Goal: Communication & Community: Share content

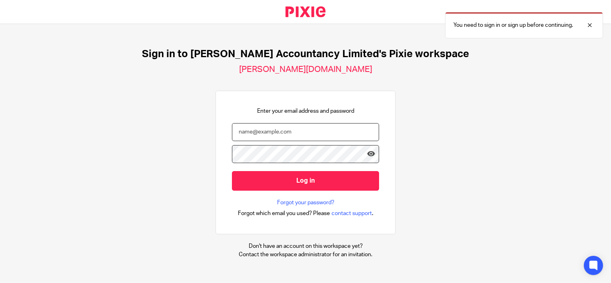
click at [255, 130] on input "email" at bounding box center [305, 132] width 147 height 18
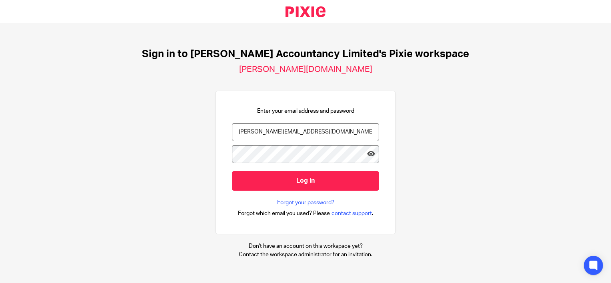
type input "[PERSON_NAME][EMAIL_ADDRESS][DOMAIN_NAME]"
click at [232, 171] on input "Log in" at bounding box center [305, 181] width 147 height 20
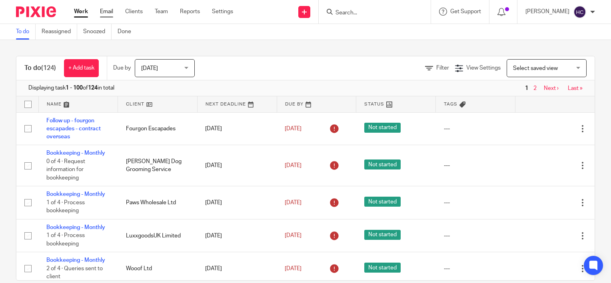
click at [110, 14] on link "Email" at bounding box center [106, 12] width 13 height 8
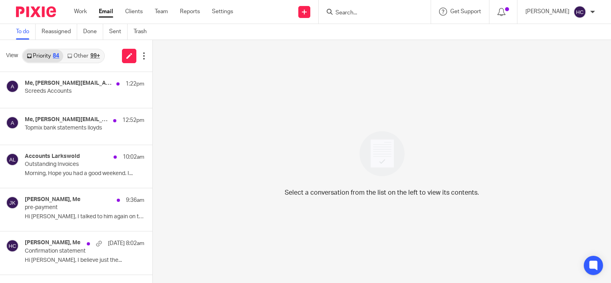
click at [89, 56] on link "Other 99+" at bounding box center [83, 56] width 40 height 13
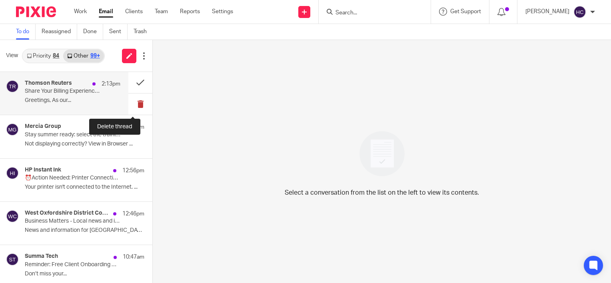
click at [135, 107] on button at bounding box center [140, 104] width 24 height 21
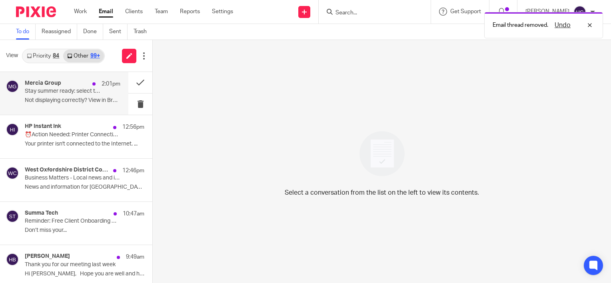
click at [57, 113] on div "Mercia Group 2:01pm Stay summer ready: select the training that suits you! Not …" at bounding box center [64, 93] width 128 height 43
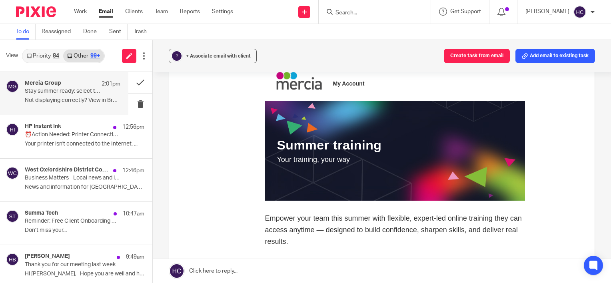
scroll to position [214, 0]
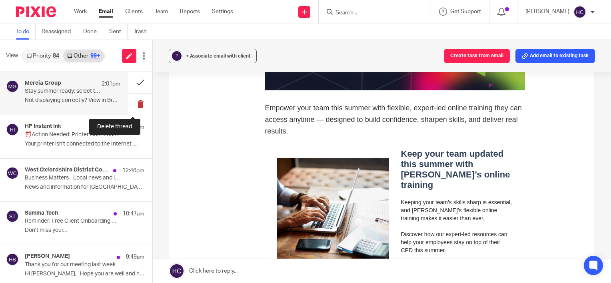
click at [136, 109] on button at bounding box center [140, 104] width 24 height 21
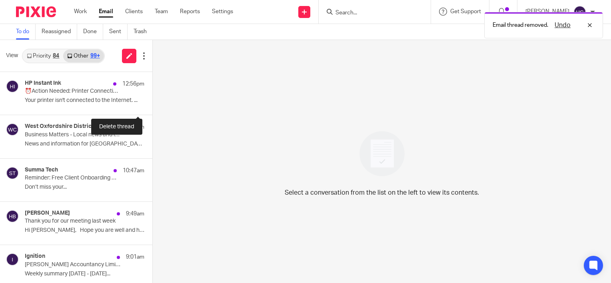
click at [152, 109] on button at bounding box center [155, 104] width 6 height 21
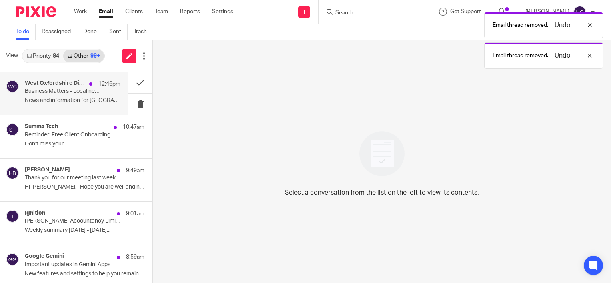
click at [93, 99] on p "News and information for West Oxfordshire's..." at bounding box center [73, 100] width 96 height 7
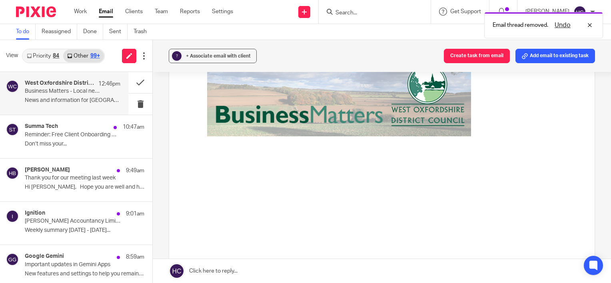
scroll to position [0, 0]
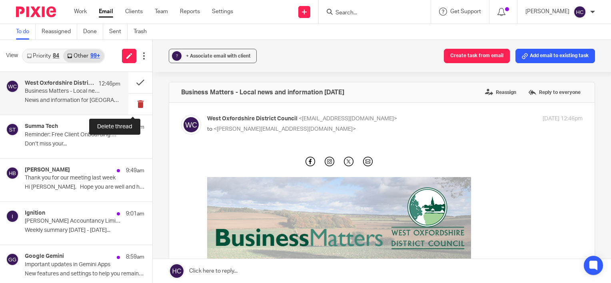
click at [133, 102] on button at bounding box center [140, 104] width 24 height 21
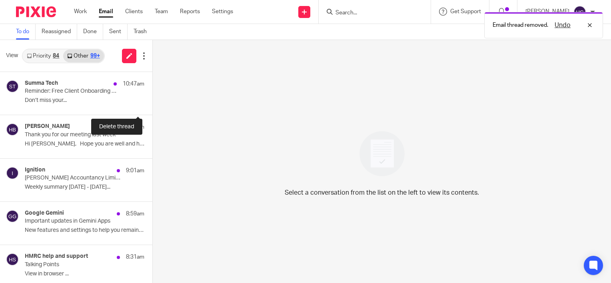
click at [152, 102] on button at bounding box center [155, 104] width 6 height 21
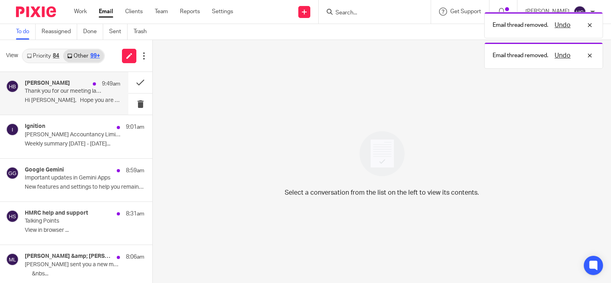
click at [102, 102] on p "Hi Hannah, Hope you are well and had..." at bounding box center [73, 100] width 96 height 7
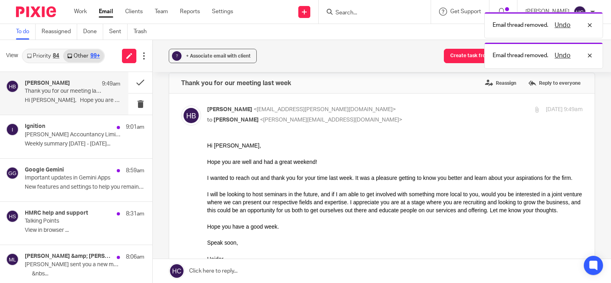
scroll to position [11, 0]
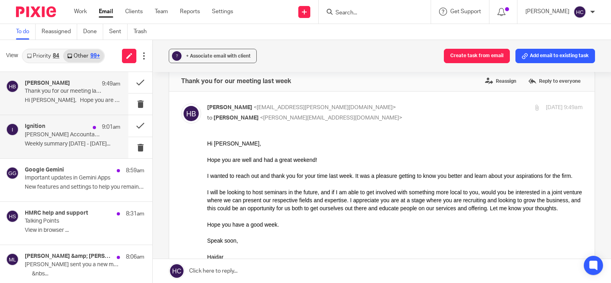
click at [100, 148] on div "Ignition 9:01am Chatfield Accountancy Limited Weekly Summary (18 August 2025) W…" at bounding box center [73, 136] width 96 height 27
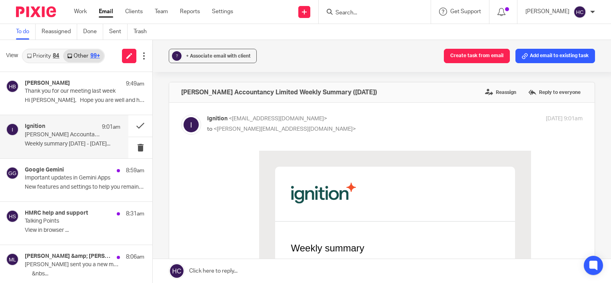
scroll to position [0, 0]
click at [135, 145] on button at bounding box center [140, 147] width 24 height 21
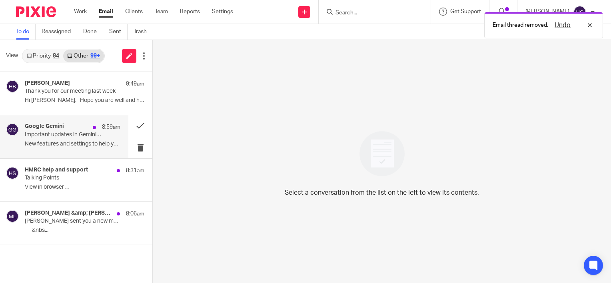
click at [48, 138] on div "Google Gemini 8:59am Important updates in Gemini Apps New features and settings…" at bounding box center [73, 136] width 96 height 27
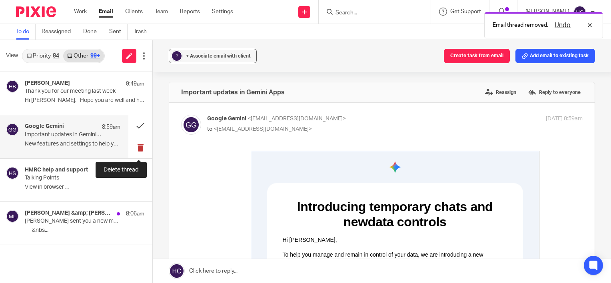
click at [139, 146] on button at bounding box center [140, 147] width 24 height 21
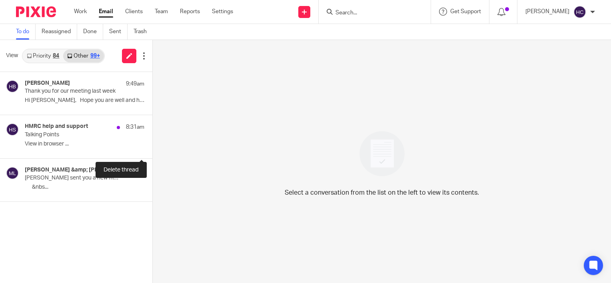
click at [152, 146] on button at bounding box center [155, 147] width 6 height 21
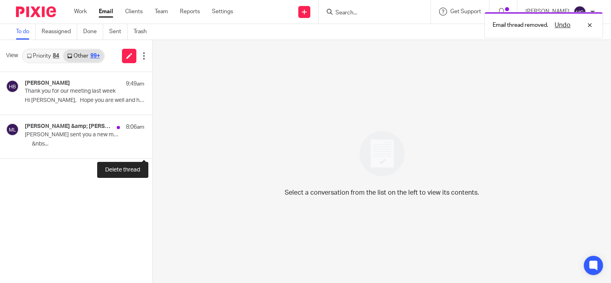
click at [152, 146] on button at bounding box center [155, 147] width 6 height 21
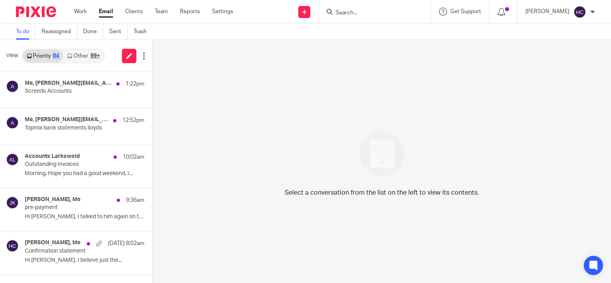
click at [89, 56] on link "Other 99+" at bounding box center [83, 56] width 40 height 13
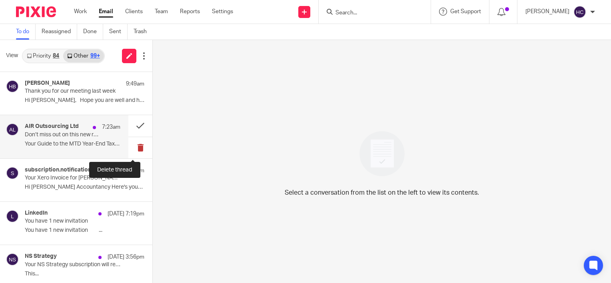
click at [135, 150] on button at bounding box center [140, 147] width 24 height 21
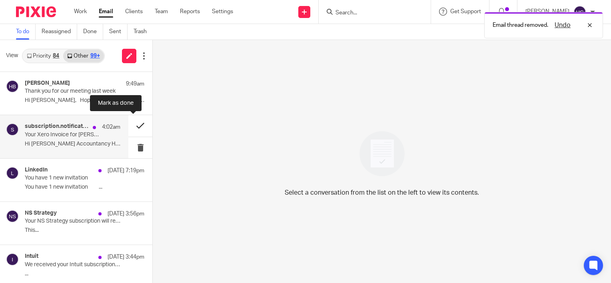
click at [140, 124] on button at bounding box center [140, 125] width 24 height 21
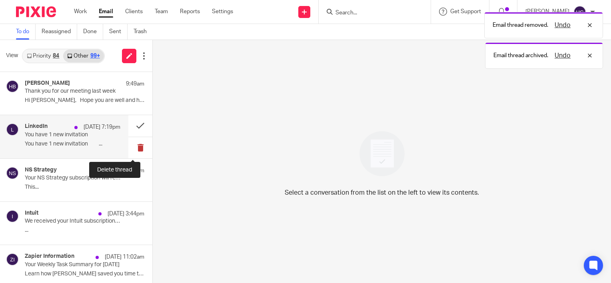
click at [134, 151] on button at bounding box center [140, 147] width 24 height 21
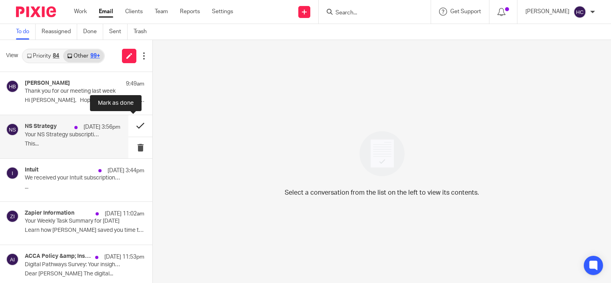
click at [130, 128] on button at bounding box center [140, 125] width 24 height 21
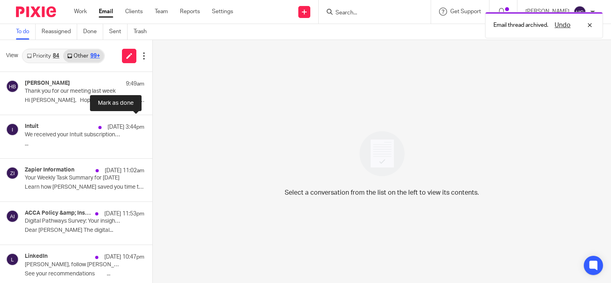
click at [152, 128] on button at bounding box center [155, 125] width 6 height 21
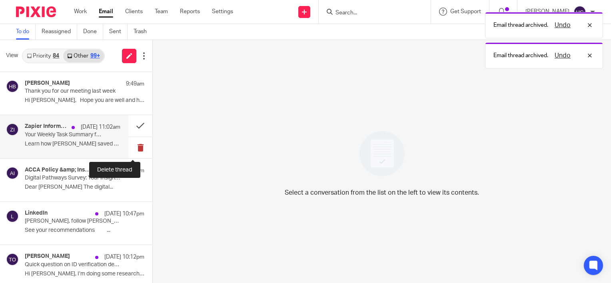
click at [133, 147] on button at bounding box center [140, 147] width 24 height 21
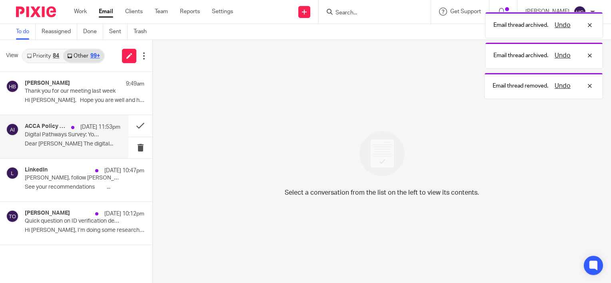
click at [109, 142] on p "Dear Hannah Clare Chatfield The digital..." at bounding box center [73, 144] width 96 height 7
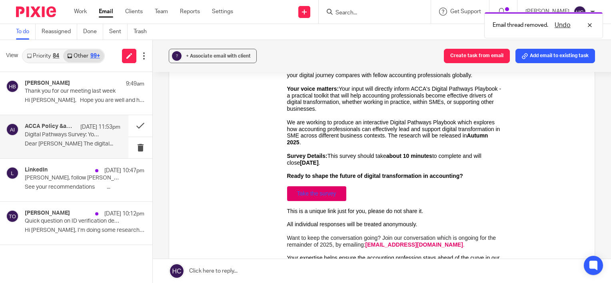
scroll to position [252, 0]
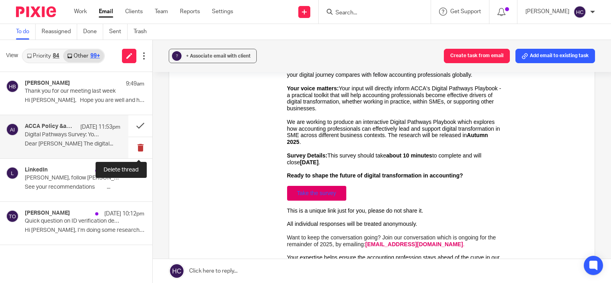
click at [140, 147] on button at bounding box center [140, 147] width 24 height 21
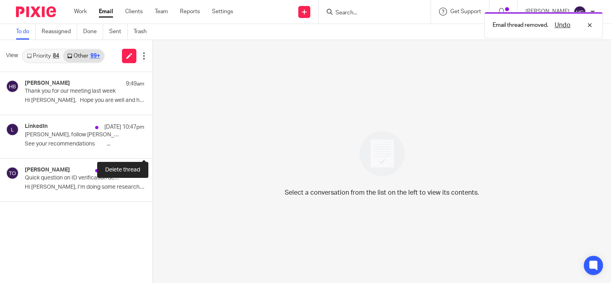
click at [152, 147] on button at bounding box center [155, 147] width 6 height 21
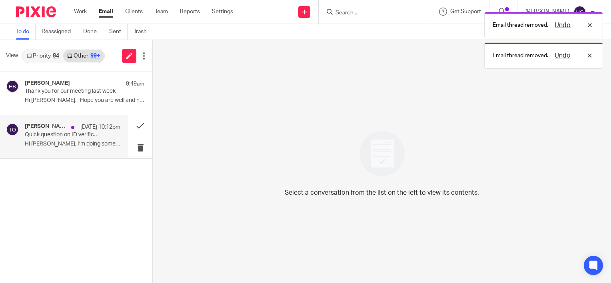
click at [104, 146] on p "Hi Hannah, I’m doing some research on how..." at bounding box center [73, 144] width 96 height 7
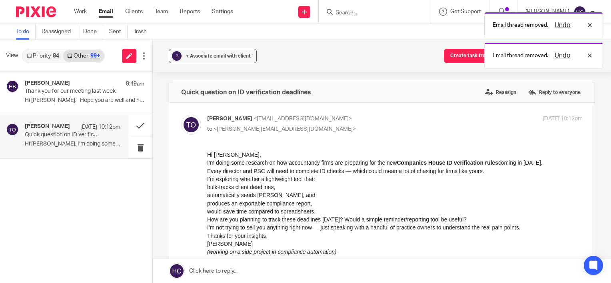
scroll to position [0, 0]
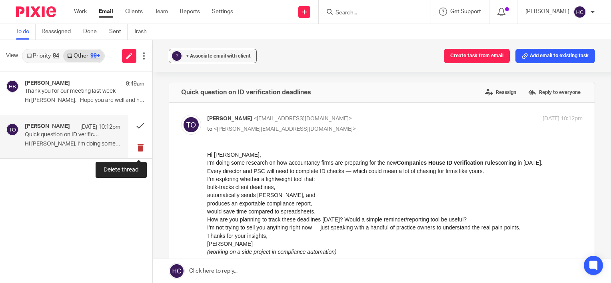
click at [138, 151] on button at bounding box center [140, 147] width 24 height 21
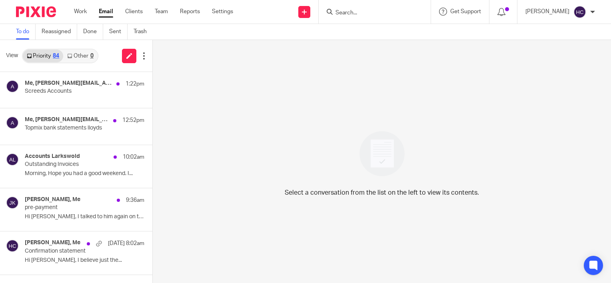
click at [89, 53] on link "Other 0" at bounding box center [80, 56] width 34 height 13
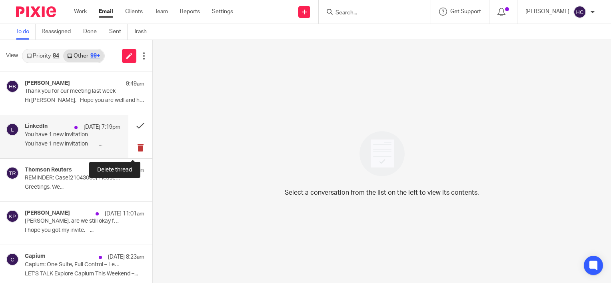
click at [131, 146] on button at bounding box center [140, 147] width 24 height 21
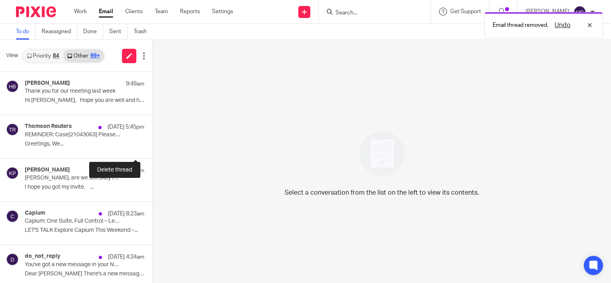
click at [152, 146] on button at bounding box center [155, 147] width 6 height 21
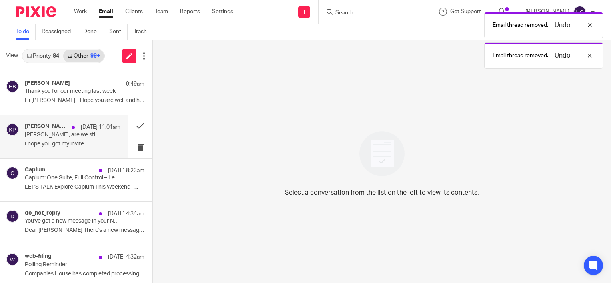
click at [100, 146] on p "I hope you got my invite. ..." at bounding box center [73, 144] width 96 height 7
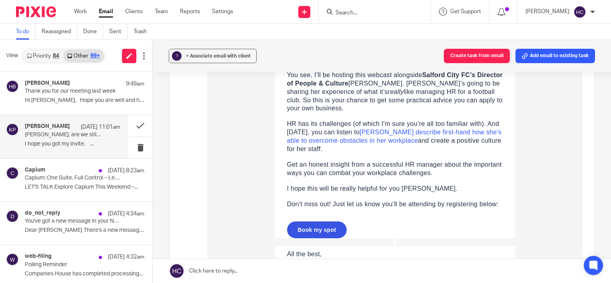
scroll to position [198, 0]
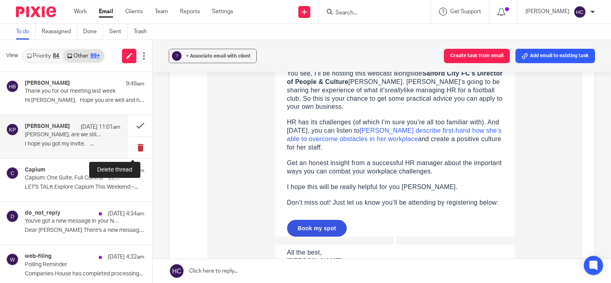
click at [131, 148] on button at bounding box center [140, 147] width 24 height 21
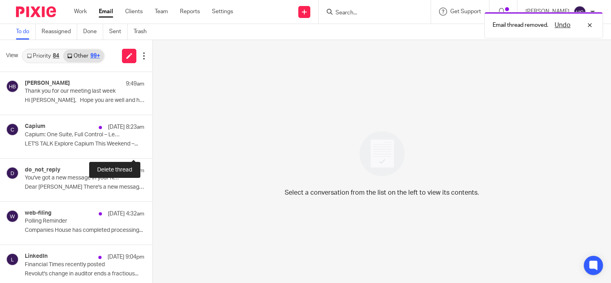
click at [152, 148] on button at bounding box center [155, 147] width 6 height 21
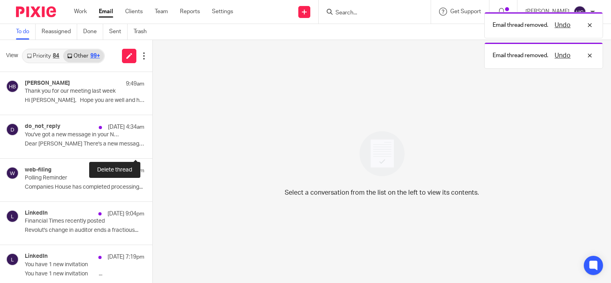
click at [152, 148] on button at bounding box center [155, 147] width 6 height 21
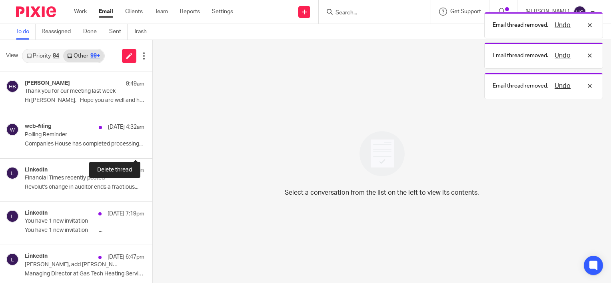
click at [152, 148] on button at bounding box center [155, 147] width 6 height 21
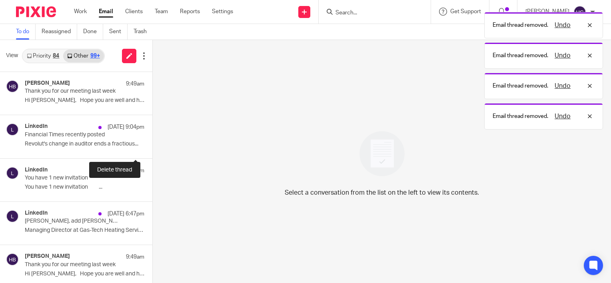
click at [152, 148] on button at bounding box center [155, 147] width 6 height 21
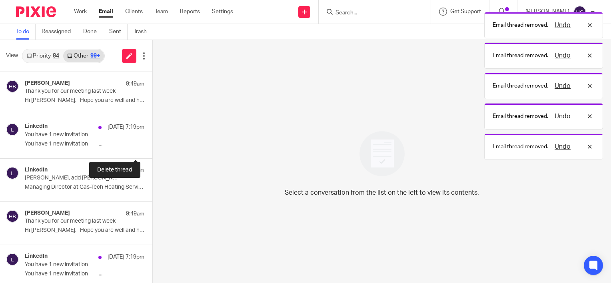
click at [152, 148] on button at bounding box center [155, 147] width 6 height 21
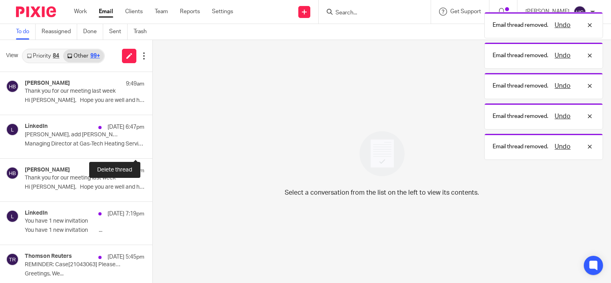
click at [152, 148] on button at bounding box center [155, 147] width 6 height 21
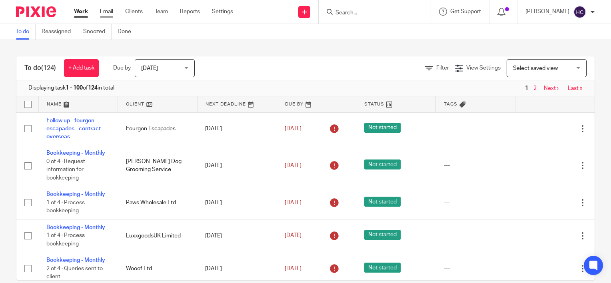
click at [110, 12] on link "Email" at bounding box center [106, 12] width 13 height 8
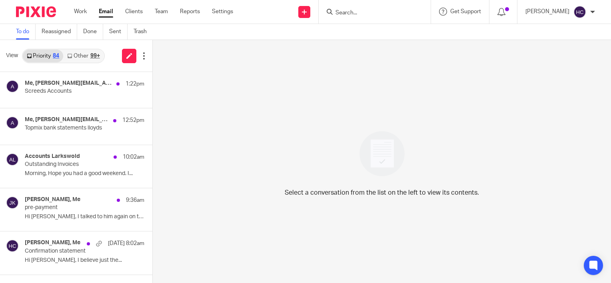
click at [90, 62] on div "Priority 84 Other 99+" at bounding box center [63, 56] width 83 height 14
click at [90, 54] on link "Other 99+" at bounding box center [83, 56] width 40 height 13
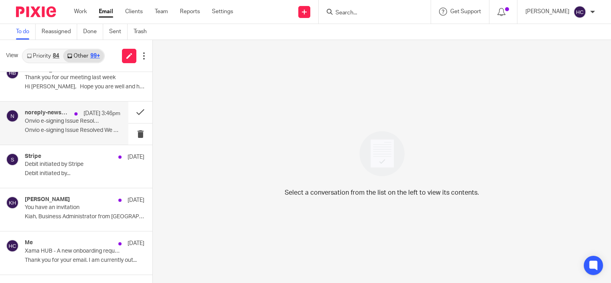
scroll to position [14, 0]
click at [134, 133] on button at bounding box center [140, 133] width 24 height 21
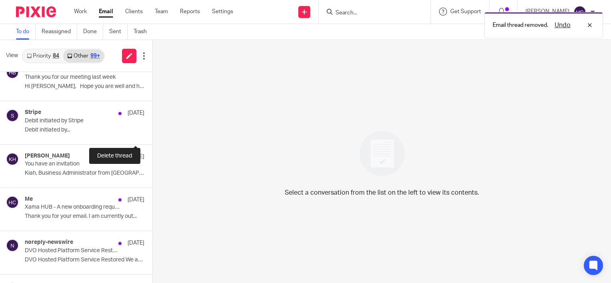
click at [152, 133] on button at bounding box center [155, 133] width 6 height 21
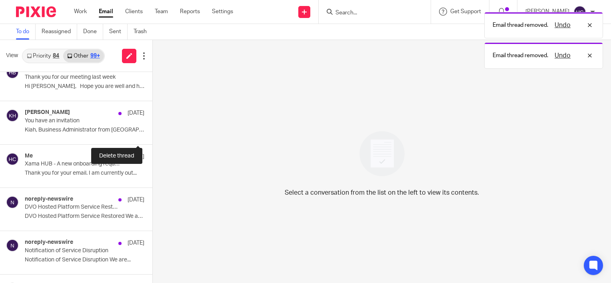
click at [152, 133] on button at bounding box center [155, 133] width 6 height 21
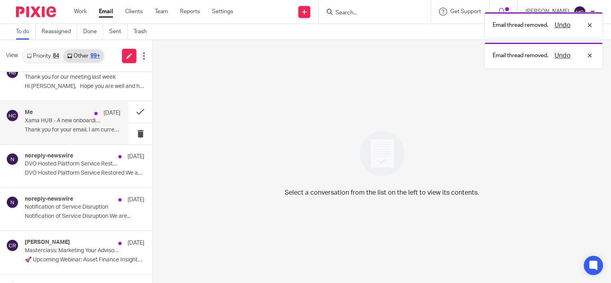
click at [82, 126] on div "Me [DATE] Xama HUB - A new onboarding request has been returned Thank you for y…" at bounding box center [73, 122] width 96 height 27
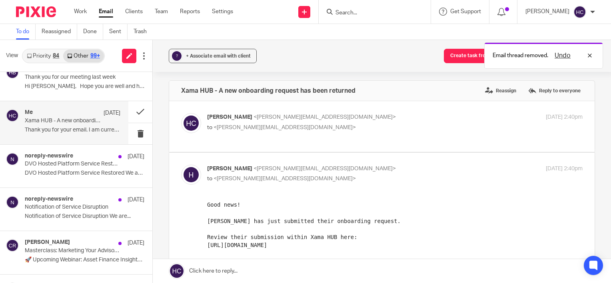
scroll to position [2, 0]
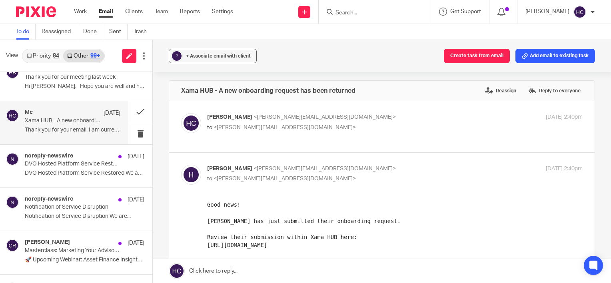
click at [208, 118] on span "[PERSON_NAME]" at bounding box center [229, 117] width 45 height 6
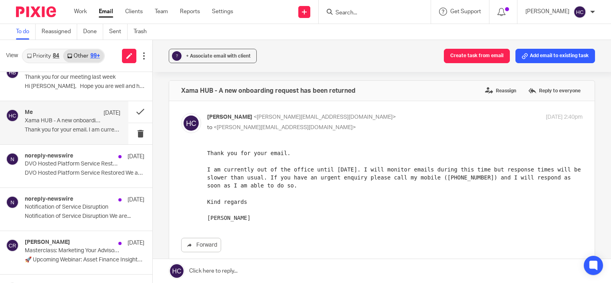
scroll to position [0, 0]
click at [208, 118] on span "[PERSON_NAME]" at bounding box center [229, 117] width 45 height 6
checkbox input "false"
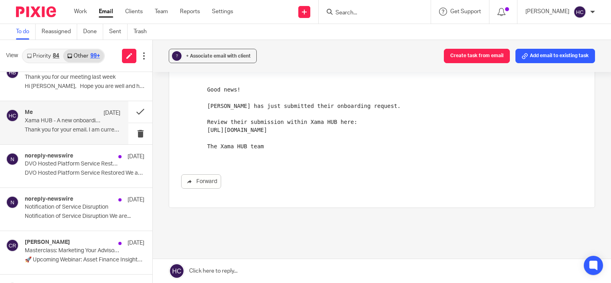
scroll to position [145, 0]
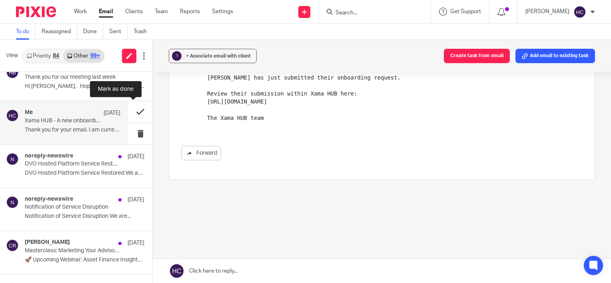
click at [128, 114] on button at bounding box center [140, 111] width 24 height 21
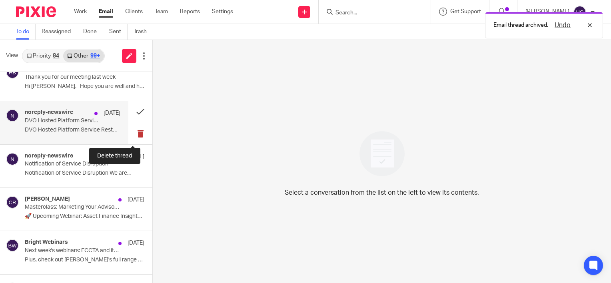
click at [128, 133] on button at bounding box center [140, 133] width 24 height 21
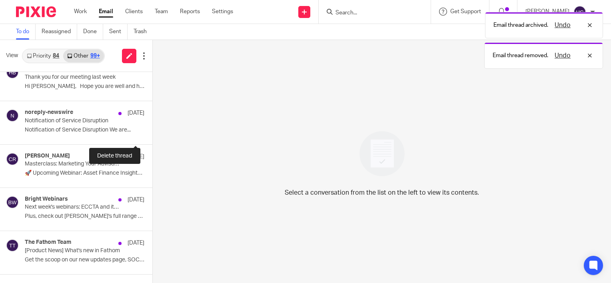
click at [152, 133] on button at bounding box center [155, 133] width 6 height 21
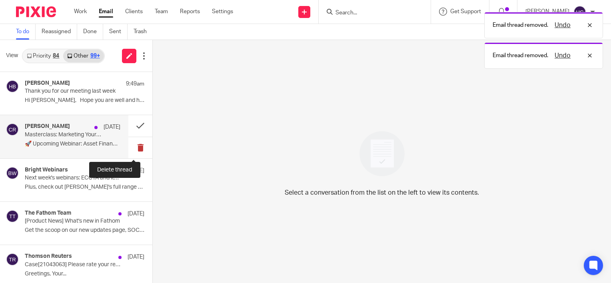
click at [134, 144] on button at bounding box center [140, 147] width 24 height 21
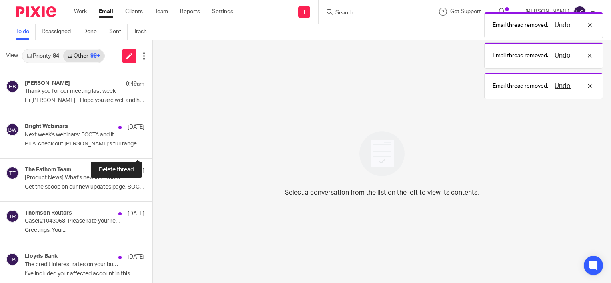
click at [152, 144] on button at bounding box center [155, 147] width 6 height 21
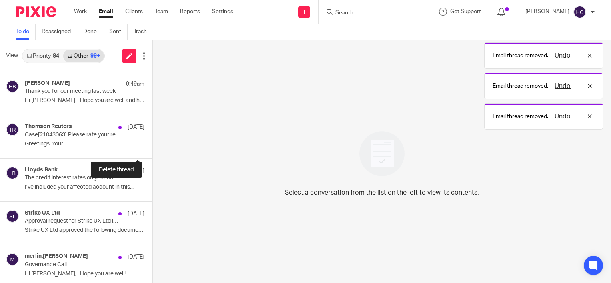
click at [152, 144] on button at bounding box center [155, 147] width 6 height 21
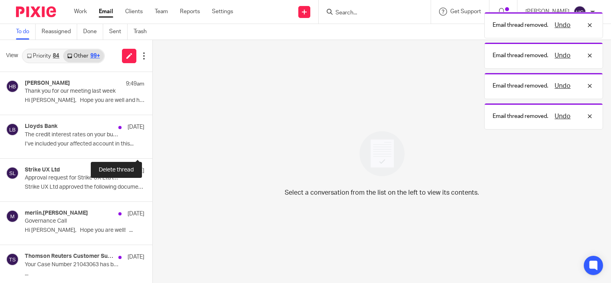
click at [152, 144] on button at bounding box center [155, 147] width 6 height 21
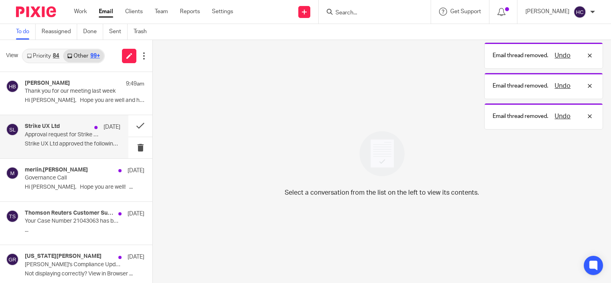
click at [82, 146] on p "Strike UX Ltd approved the following documents...." at bounding box center [73, 144] width 96 height 7
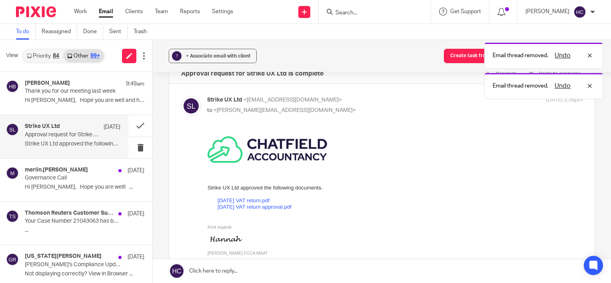
scroll to position [19, 0]
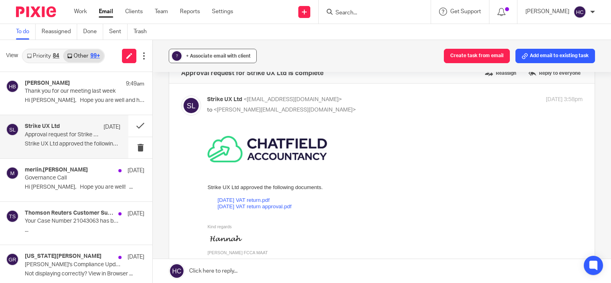
click at [216, 56] on span "+ Associate email with client" at bounding box center [218, 56] width 65 height 5
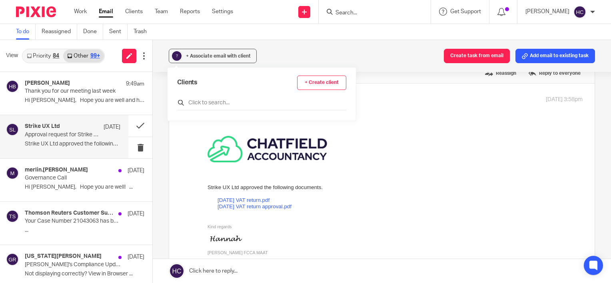
click at [203, 101] on input "text" at bounding box center [261, 103] width 169 height 8
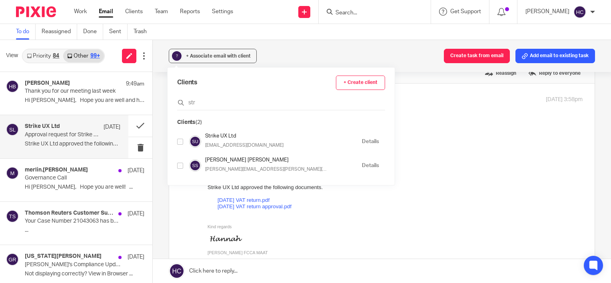
type input "str"
click at [178, 142] on input "checkbox" at bounding box center [180, 142] width 6 height 6
checkbox input "true"
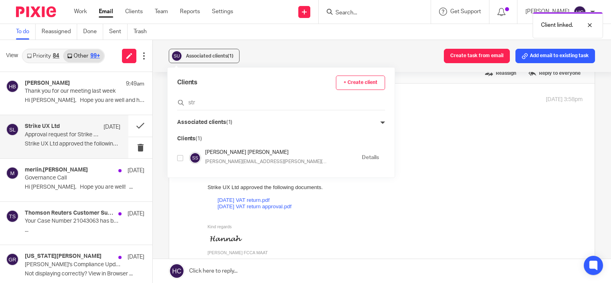
click at [280, 56] on div "Associated clients (1) Create task from email Add email to existing task" at bounding box center [382, 56] width 458 height 32
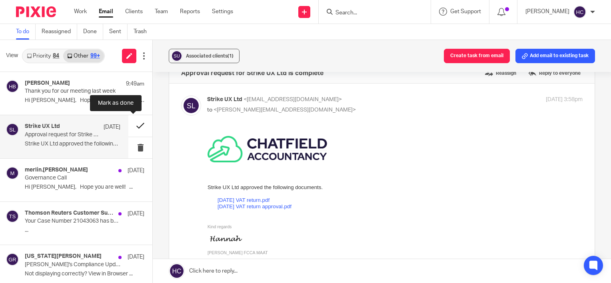
click at [134, 126] on button at bounding box center [140, 125] width 24 height 21
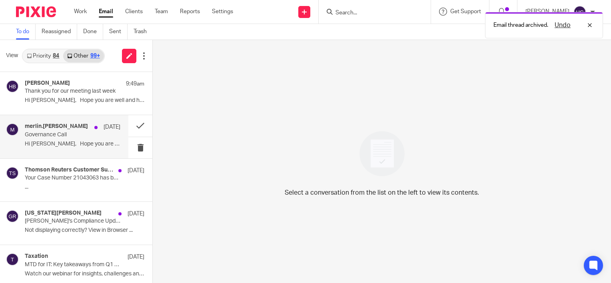
click at [88, 146] on p "Hi Hannah, Hope you are well! ..." at bounding box center [73, 144] width 96 height 7
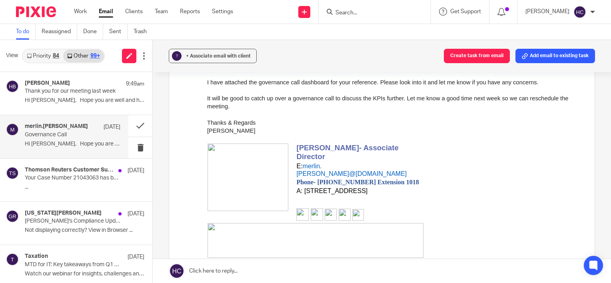
scroll to position [178, 0]
click at [235, 272] on link at bounding box center [382, 271] width 458 height 24
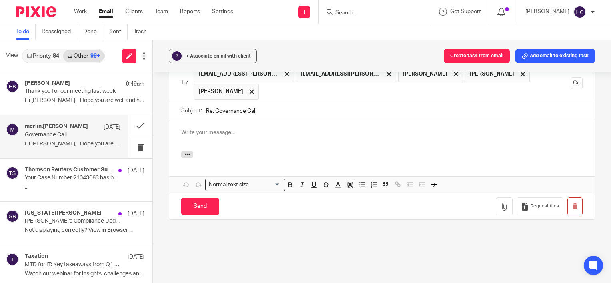
scroll to position [0, 0]
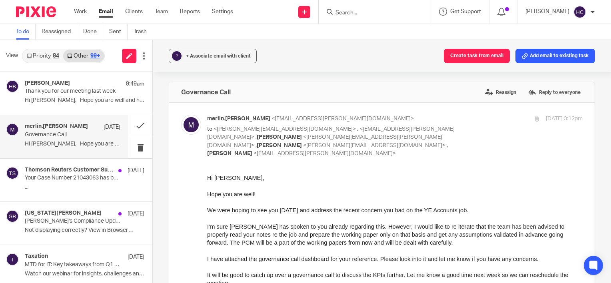
scroll to position [515, 0]
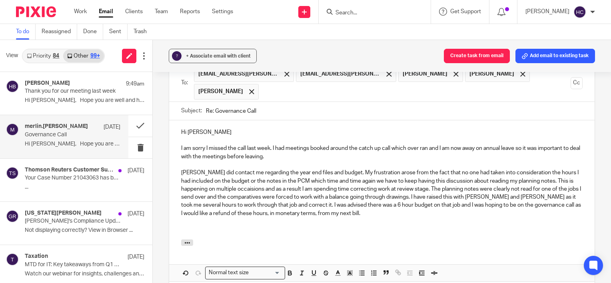
click at [546, 173] on p "[PERSON_NAME] did contact me regarding the year end files and budget. My frustr…" at bounding box center [382, 193] width 402 height 49
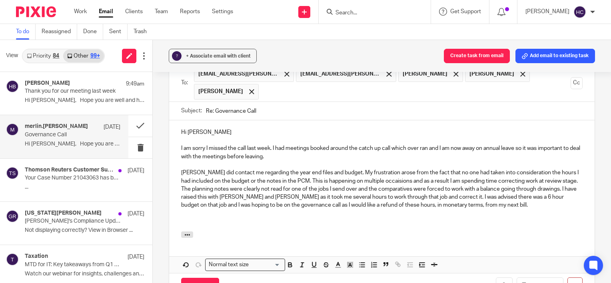
click at [382, 170] on p "[PERSON_NAME] did contact me regarding the year end files and budget. My frustr…" at bounding box center [382, 189] width 402 height 40
click at [342, 180] on p "[PERSON_NAME] did contact me regarding the year end files and budget. My frustr…" at bounding box center [382, 189] width 402 height 40
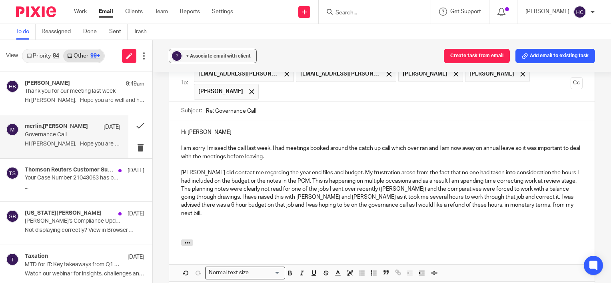
click at [202, 226] on p at bounding box center [382, 230] width 402 height 8
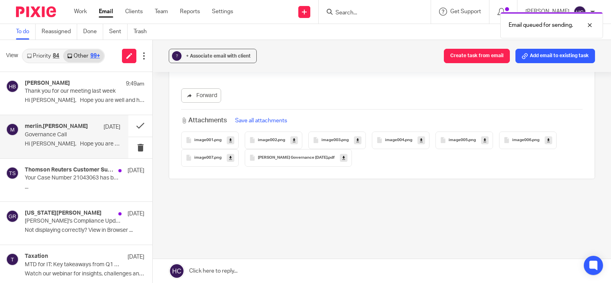
scroll to position [358, 0]
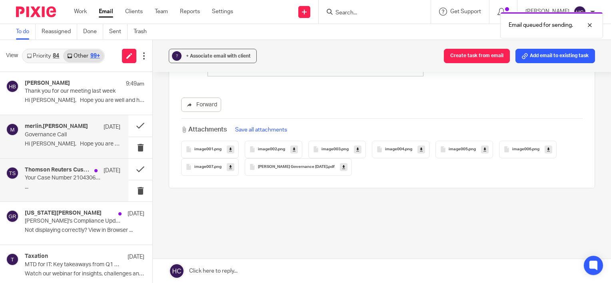
click at [77, 167] on h4 "Thomson Reuters Customer Support" at bounding box center [58, 170] width 66 height 7
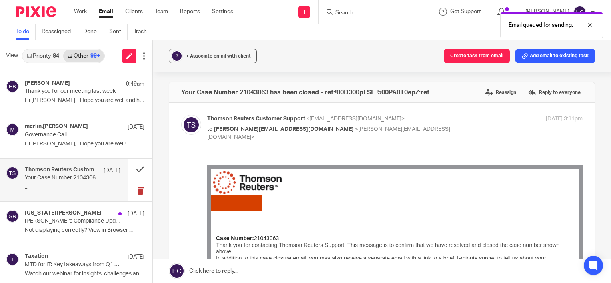
scroll to position [0, 0]
click at [137, 193] on button at bounding box center [140, 190] width 24 height 21
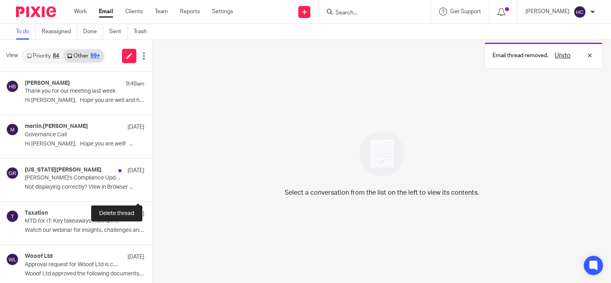
click at [152, 193] on button at bounding box center [155, 190] width 6 height 21
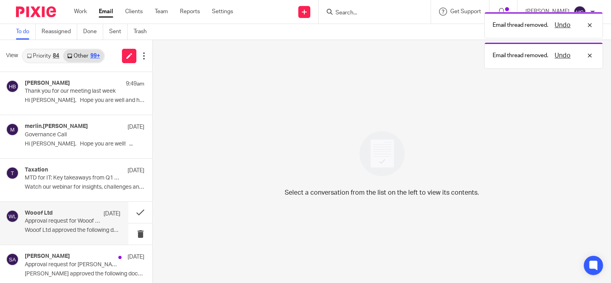
scroll to position [19, 0]
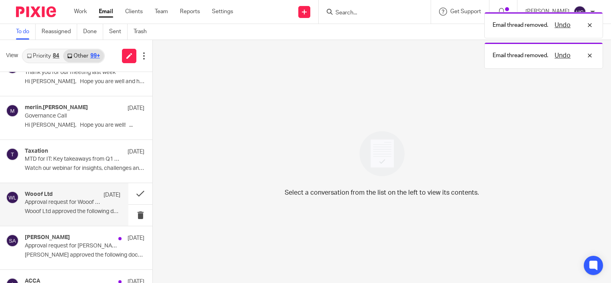
click at [70, 206] on div "Wooof Ltd 14 Aug Approval request for Wooof Ltd is complete Wooof Ltd approved …" at bounding box center [73, 204] width 96 height 27
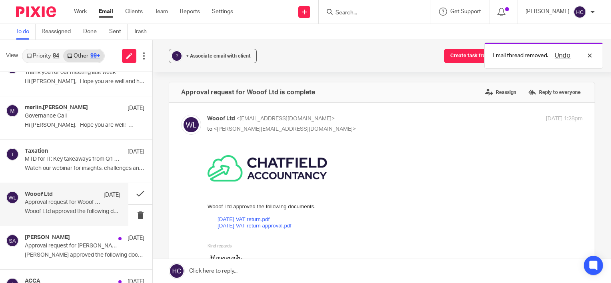
scroll to position [0, 0]
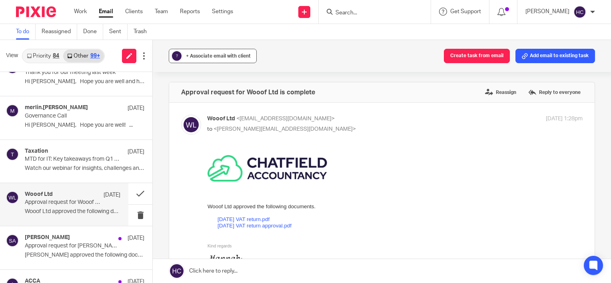
click at [226, 50] on button "? + Associate email with client" at bounding box center [213, 56] width 88 height 14
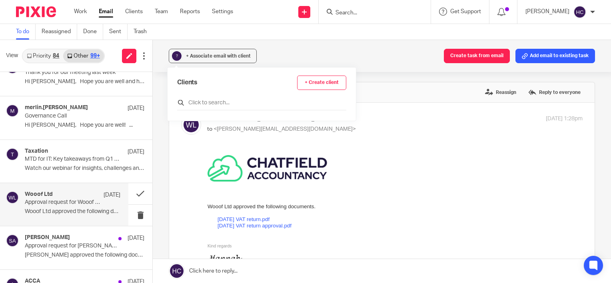
click at [213, 106] on input "text" at bounding box center [261, 103] width 169 height 8
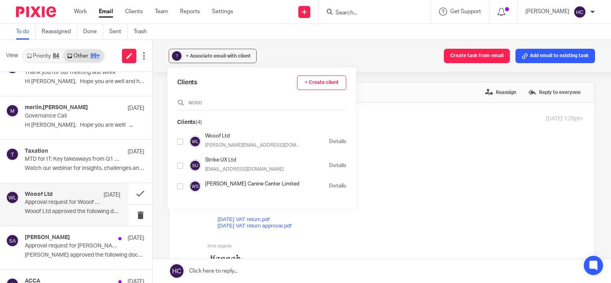
type input "wooo"
click at [182, 143] on input "checkbox" at bounding box center [180, 142] width 6 height 6
checkbox input "true"
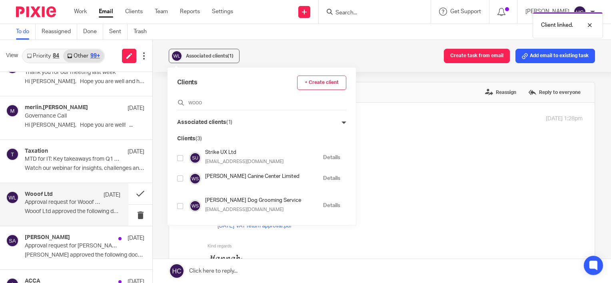
click at [274, 54] on div "Associated clients (1) Create task from email Add email to existing task" at bounding box center [382, 56] width 458 height 32
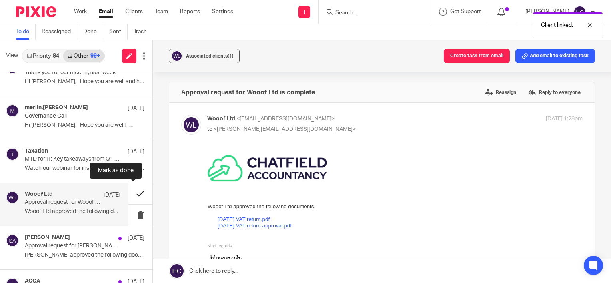
click at [139, 195] on button at bounding box center [140, 193] width 24 height 21
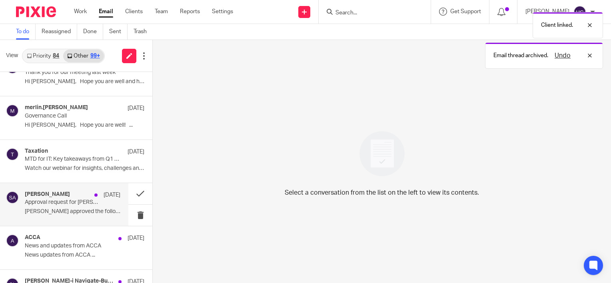
click at [76, 206] on div "Simpson, Amy 14 Aug Approval request for Simpson, Amy is complete Simpson, Amy …" at bounding box center [73, 204] width 96 height 27
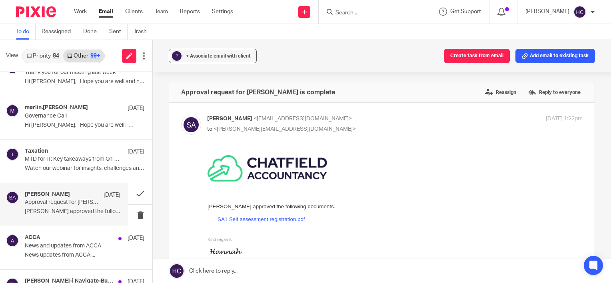
click at [348, 11] on input "Search" at bounding box center [371, 13] width 72 height 7
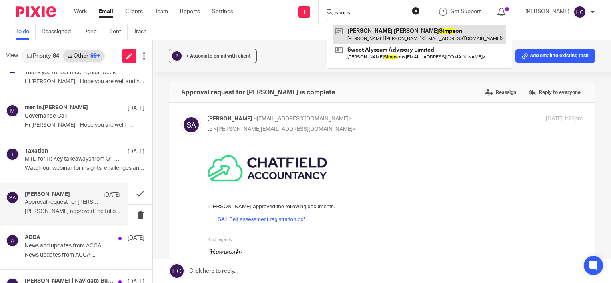
type input "simps"
click at [370, 35] on link at bounding box center [419, 34] width 173 height 18
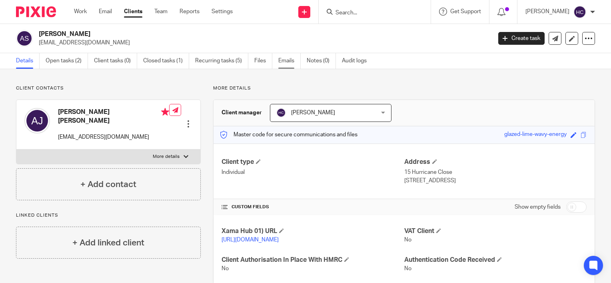
click at [289, 58] on link "Emails" at bounding box center [289, 61] width 22 height 16
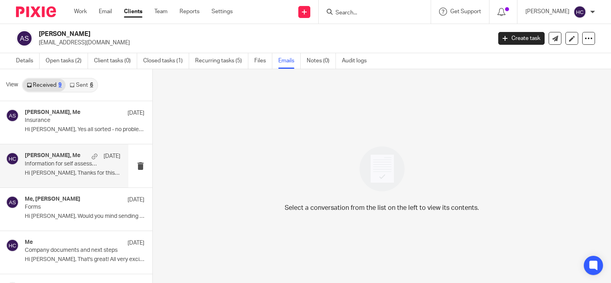
click at [42, 169] on div "[PERSON_NAME], Me [DATE] Information for self assessment reactivation Hi [PERSO…" at bounding box center [73, 165] width 96 height 27
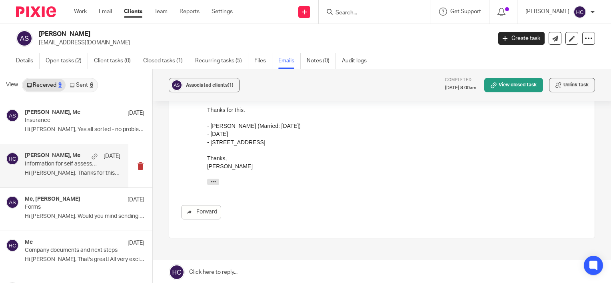
scroll to position [142, 0]
click at [112, 13] on link "Email" at bounding box center [105, 12] width 13 height 8
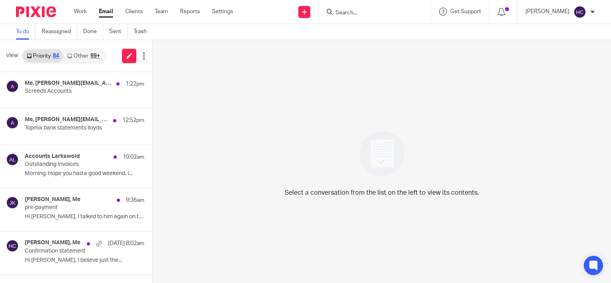
click at [81, 56] on link "Other 99+" at bounding box center [83, 56] width 40 height 13
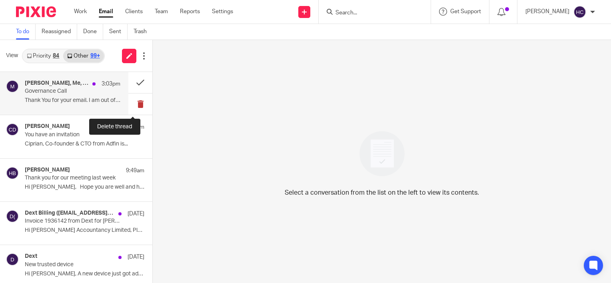
click at [134, 103] on button at bounding box center [140, 104] width 24 height 21
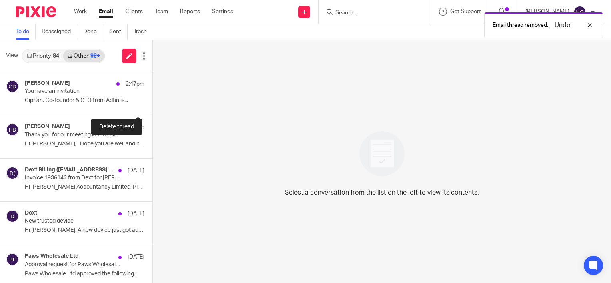
click at [152, 103] on button at bounding box center [155, 104] width 6 height 21
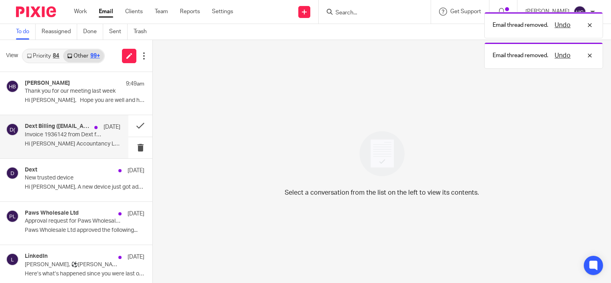
click at [81, 145] on p "Hi Chatfield Accountancy Limited, Please..." at bounding box center [73, 144] width 96 height 7
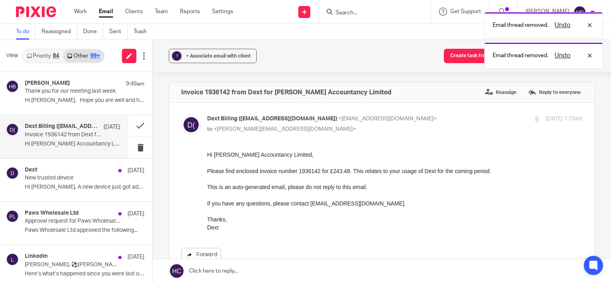
click at [203, 254] on link "Forward" at bounding box center [201, 255] width 40 height 14
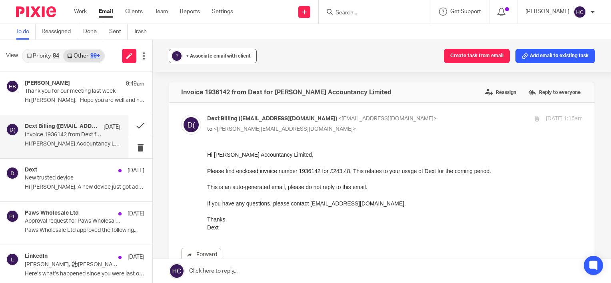
click at [222, 55] on span "+ Associate email with client" at bounding box center [218, 56] width 65 height 5
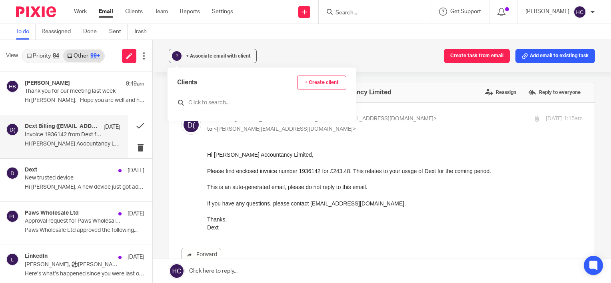
click at [212, 104] on input "text" at bounding box center [261, 103] width 169 height 8
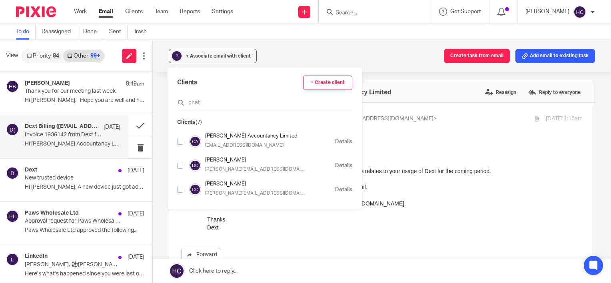
type input "chat"
click at [178, 142] on input "checkbox" at bounding box center [180, 142] width 6 height 6
checkbox input "true"
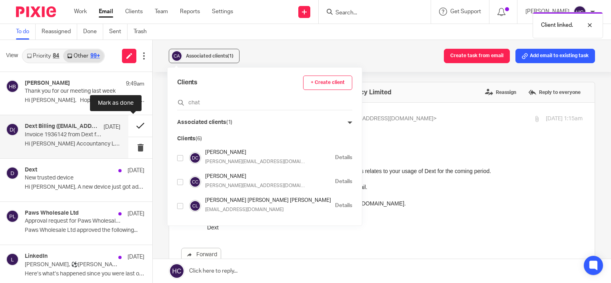
click at [131, 129] on button at bounding box center [140, 125] width 24 height 21
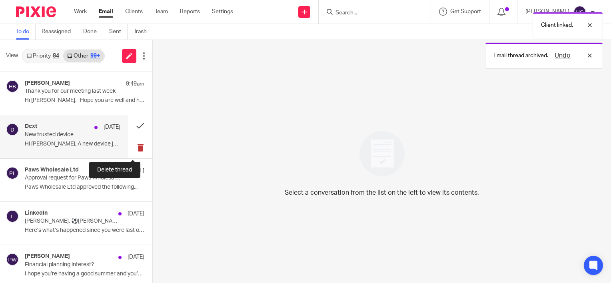
click at [134, 148] on button at bounding box center [140, 147] width 24 height 21
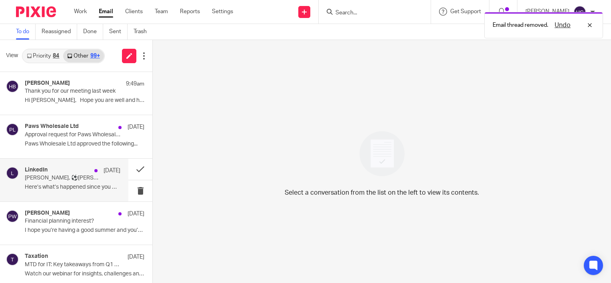
click at [67, 197] on div "LinkedIn 14 Aug Andrew Mortimer, ⚽️Mick Livesey⚽️, and Jodie Hannah Have Update…" at bounding box center [64, 180] width 128 height 43
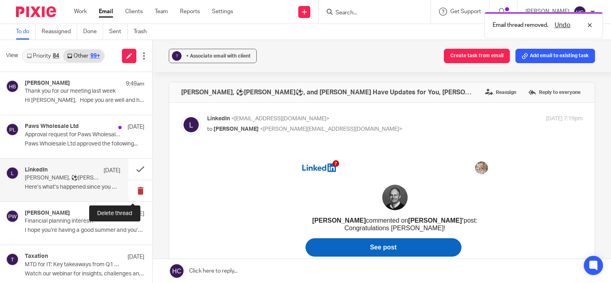
click at [133, 187] on button at bounding box center [140, 190] width 24 height 21
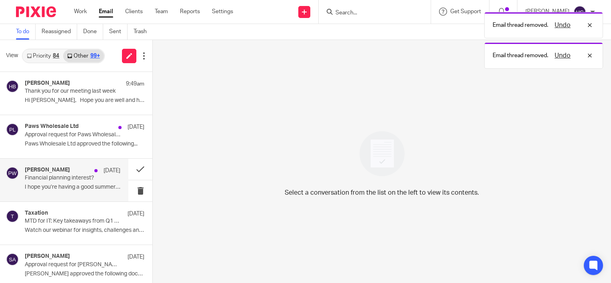
click at [88, 179] on p "Financial planning interest?" at bounding box center [63, 178] width 76 height 7
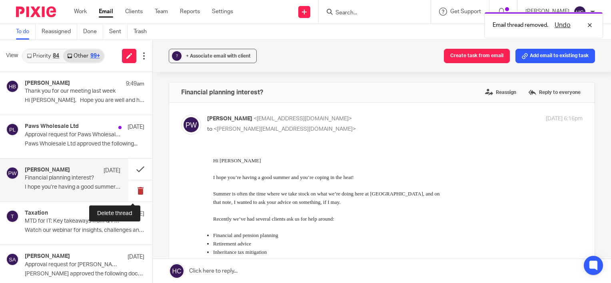
click at [128, 193] on button at bounding box center [140, 190] width 24 height 21
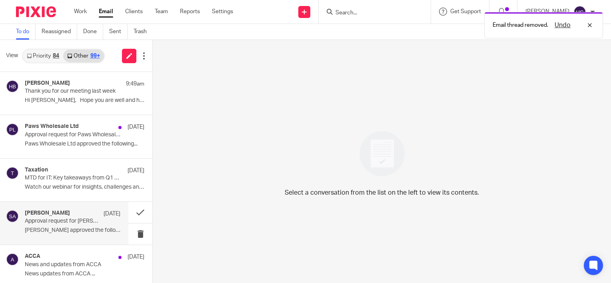
click at [85, 212] on div "Simpson, Amy 14 Aug" at bounding box center [73, 214] width 96 height 8
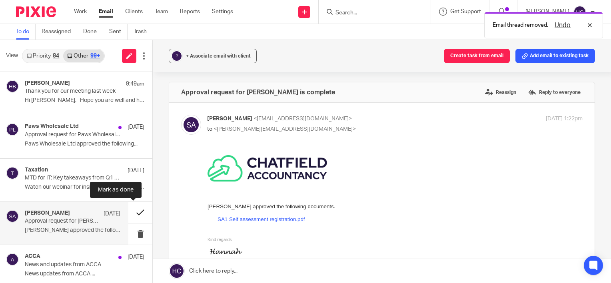
click at [133, 213] on button at bounding box center [140, 212] width 24 height 21
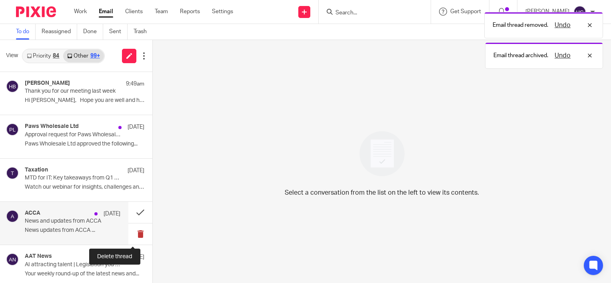
click at [134, 233] on button at bounding box center [140, 234] width 24 height 21
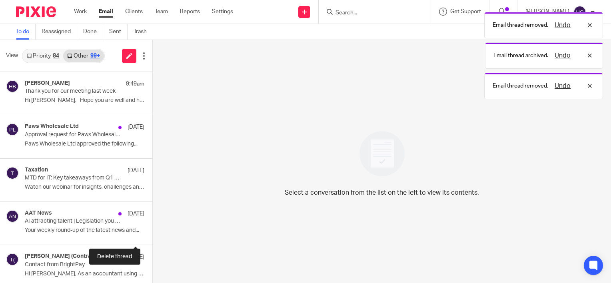
click at [152, 233] on button at bounding box center [155, 234] width 6 height 21
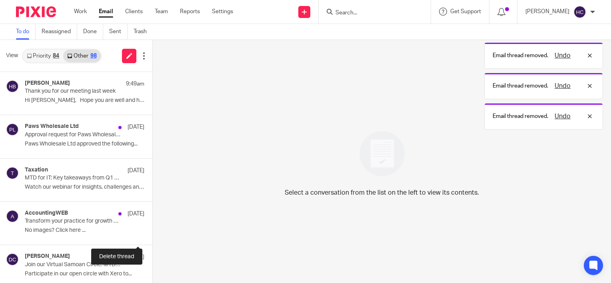
click at [152, 233] on button at bounding box center [155, 234] width 6 height 21
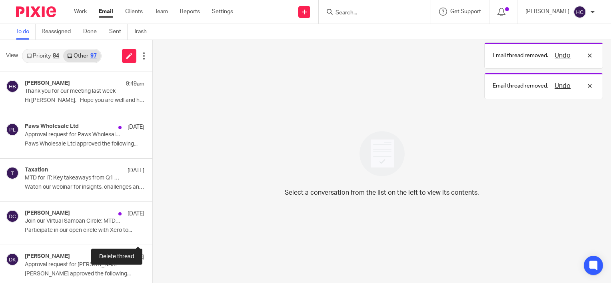
click at [152, 233] on button at bounding box center [155, 234] width 6 height 21
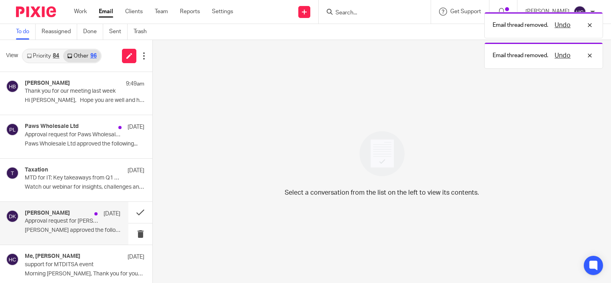
click at [83, 232] on p "Darar, Kulvinder approved the following..." at bounding box center [73, 230] width 96 height 7
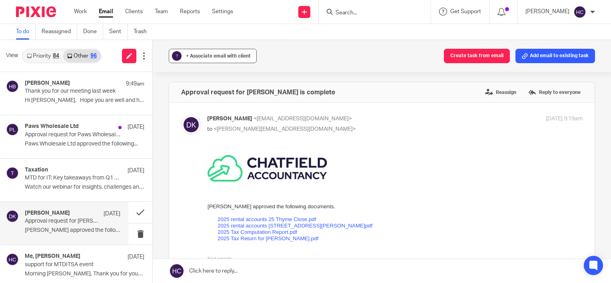
click at [228, 61] on button "? + Associate email with client" at bounding box center [213, 56] width 88 height 14
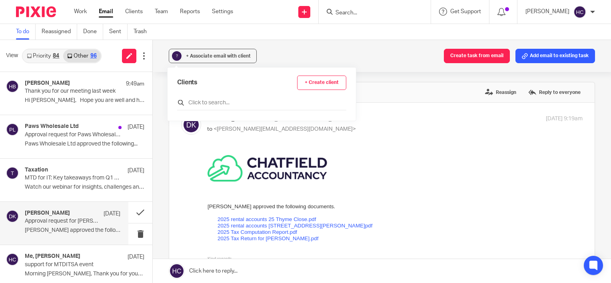
click at [213, 104] on input "text" at bounding box center [261, 103] width 169 height 8
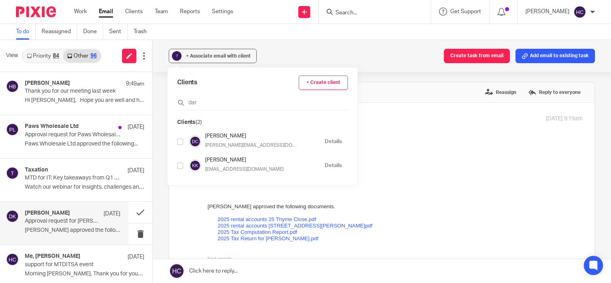
type input "dar"
click at [180, 165] on input "checkbox" at bounding box center [180, 166] width 6 height 6
checkbox input "true"
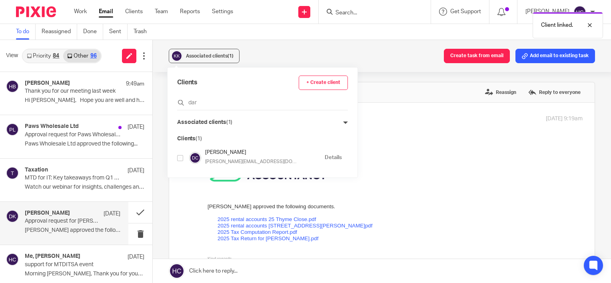
click at [425, 136] on div "Darar, Kulvinder <no-reply@onvio.com> to <hannah@chatfieldaccountancy.co.uk> 14…" at bounding box center [382, 270] width 402 height 310
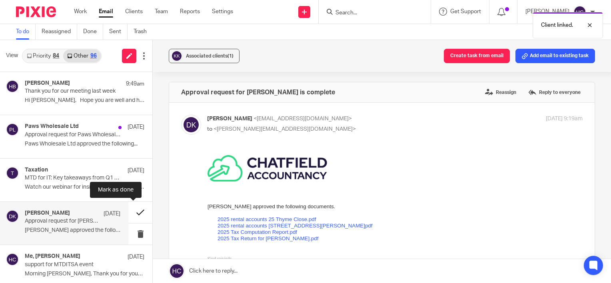
click at [136, 210] on button at bounding box center [140, 212] width 24 height 21
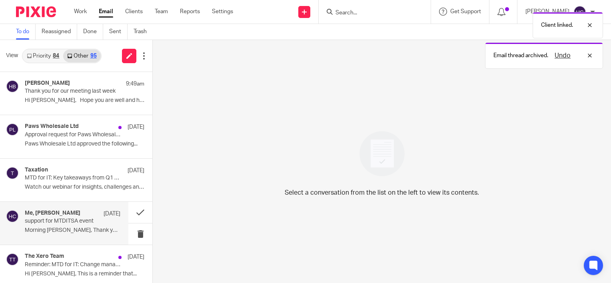
click at [86, 229] on p "Morning Hannah, Thank you for your email,..." at bounding box center [73, 230] width 96 height 7
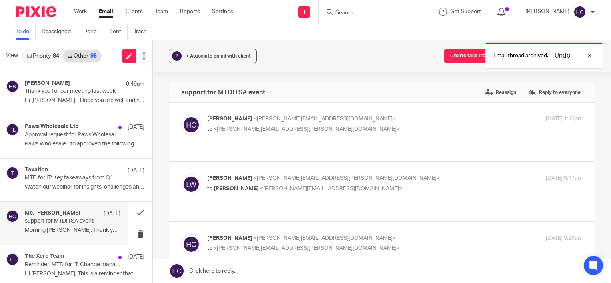
click at [314, 186] on span "<hannah@chatfieldaccountancy.co.uk>" at bounding box center [331, 189] width 142 height 6
checkbox input "true"
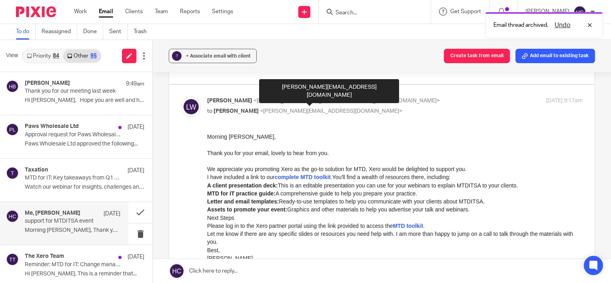
scroll to position [78, 0]
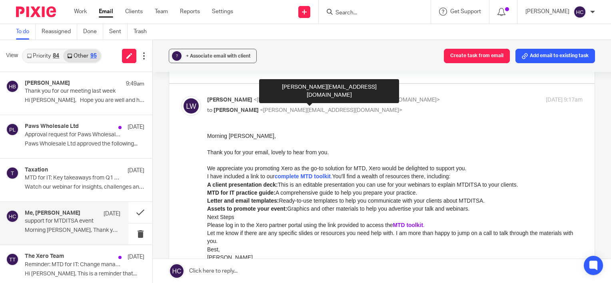
click at [409, 227] on b "MTD toolkit" at bounding box center [408, 225] width 30 height 6
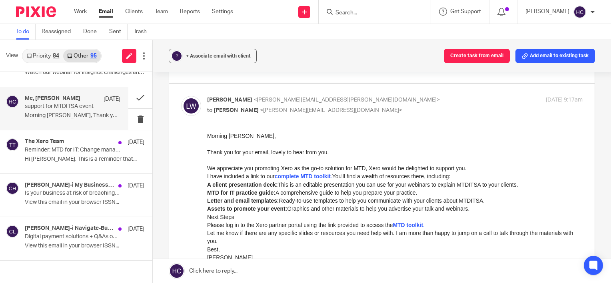
scroll to position [117, 0]
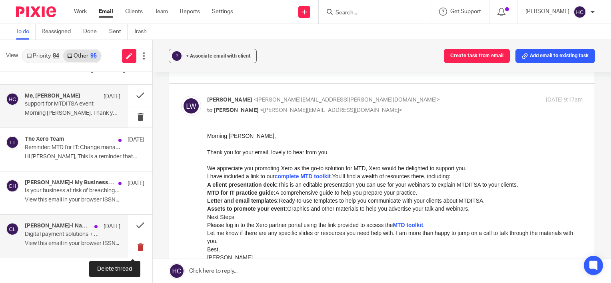
click at [131, 251] on button at bounding box center [140, 246] width 24 height 21
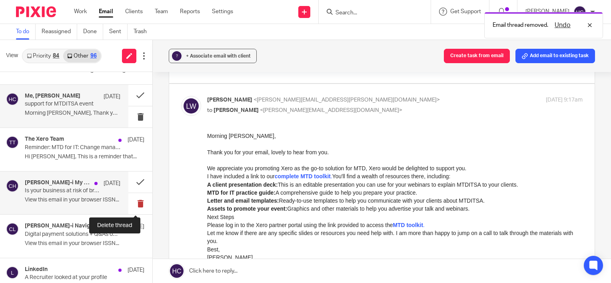
click at [128, 206] on button at bounding box center [140, 203] width 24 height 21
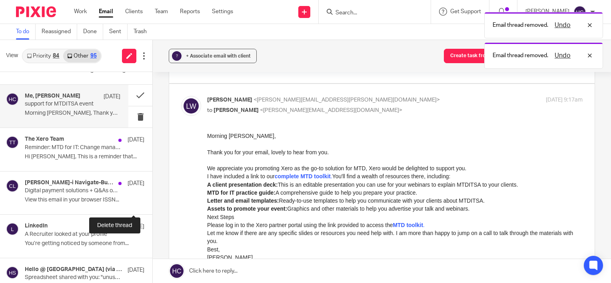
click at [152, 206] on button at bounding box center [155, 203] width 6 height 21
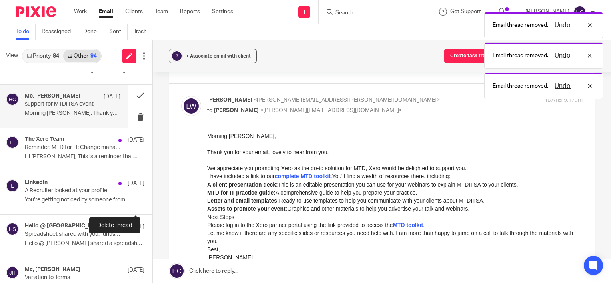
click at [152, 206] on button at bounding box center [155, 203] width 6 height 21
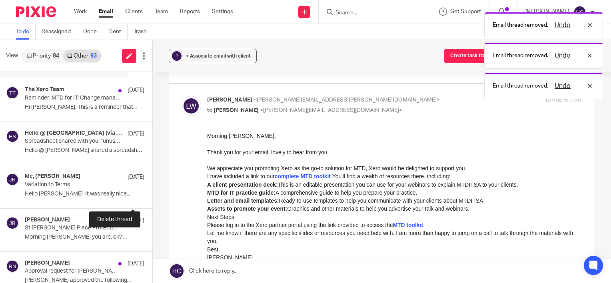
scroll to position [218, 0]
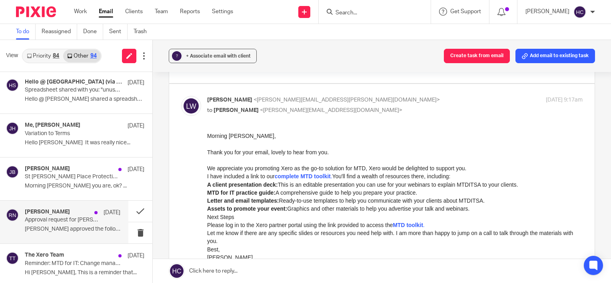
click at [41, 227] on p "Richardson, Neil approved the following..." at bounding box center [73, 229] width 96 height 7
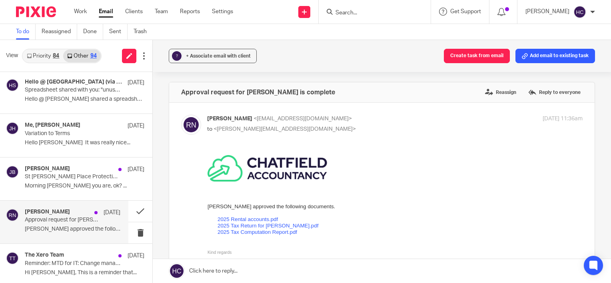
scroll to position [0, 0]
click at [198, 59] on div "+ Associate email with client" at bounding box center [218, 56] width 65 height 8
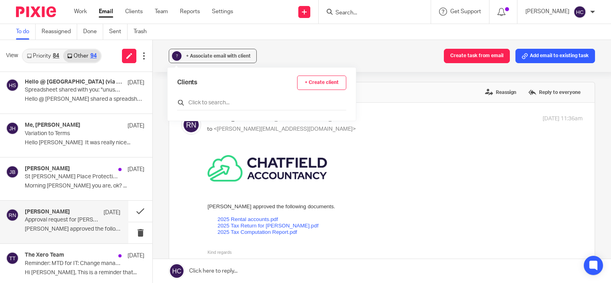
click at [192, 103] on input "text" at bounding box center [261, 103] width 169 height 8
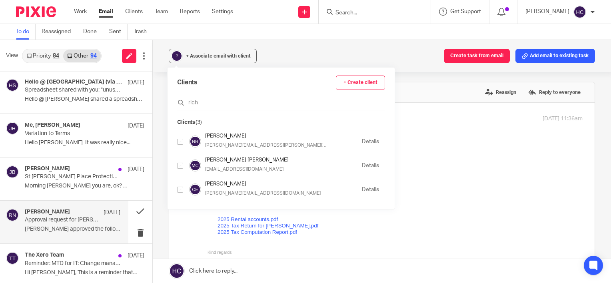
type input "rich"
click at [181, 142] on input "checkbox" at bounding box center [180, 142] width 6 height 6
checkbox input "true"
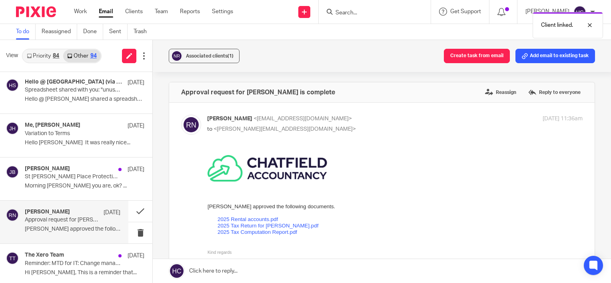
click at [300, 48] on div "Associated clients (1) Create task from email Add email to existing task" at bounding box center [382, 56] width 458 height 32
click at [128, 214] on button at bounding box center [140, 211] width 24 height 21
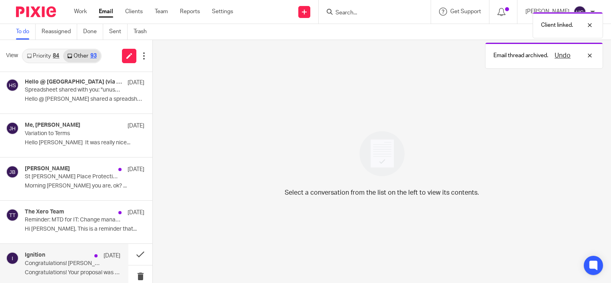
scroll to position [256, 0]
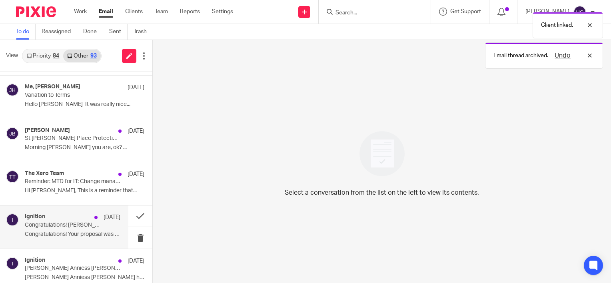
click at [88, 239] on div "Ignition 13 Aug Congratulations! Judith Anniess Bruce has accepted your proposa…" at bounding box center [73, 227] width 96 height 27
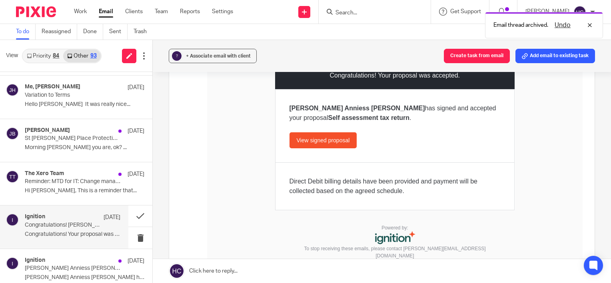
scroll to position [147, 0]
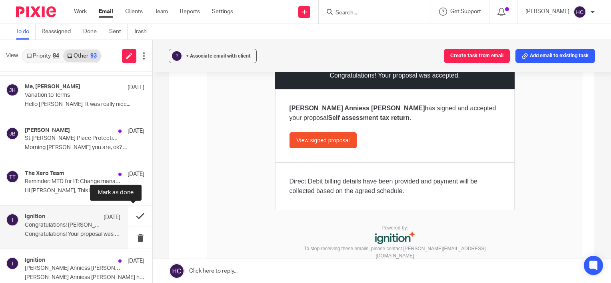
click at [136, 212] on button at bounding box center [140, 216] width 24 height 21
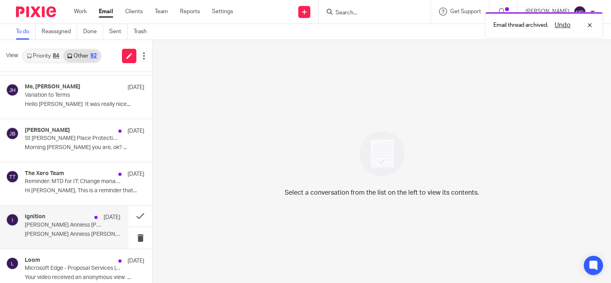
click at [88, 230] on div "Ignition 13 Aug Judith Anniess Bruce has added a new payment method Judith Anni…" at bounding box center [73, 227] width 96 height 27
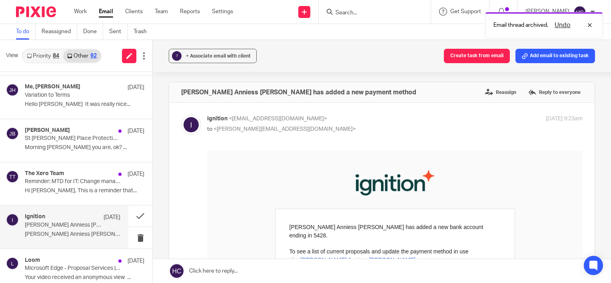
scroll to position [110, 0]
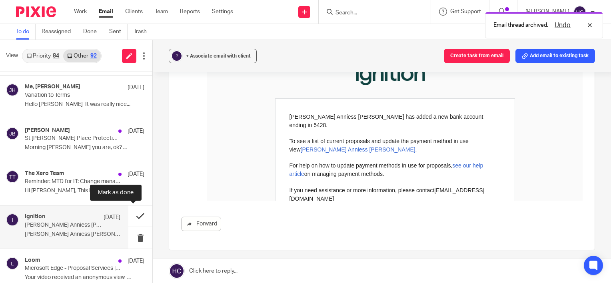
click at [130, 215] on button at bounding box center [140, 216] width 24 height 21
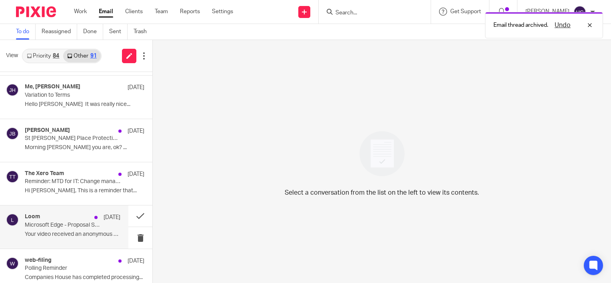
click at [76, 233] on p "Your video received an anonymous view ..." at bounding box center [73, 234] width 96 height 7
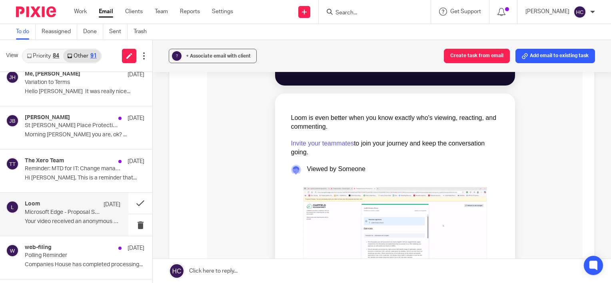
scroll to position [291, 0]
click at [133, 223] on button at bounding box center [140, 224] width 24 height 21
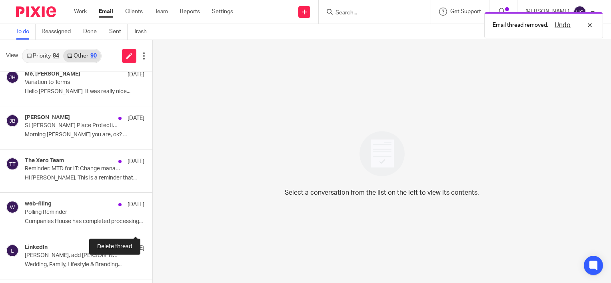
click at [152, 223] on button at bounding box center [155, 224] width 6 height 21
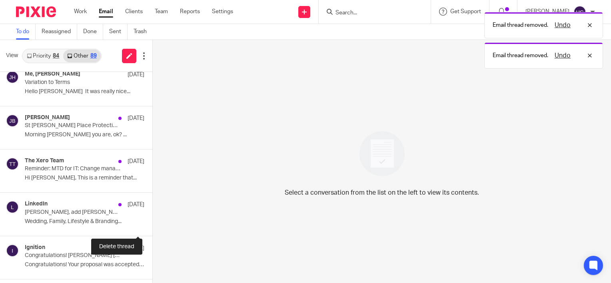
click at [152, 223] on button at bounding box center [155, 224] width 6 height 21
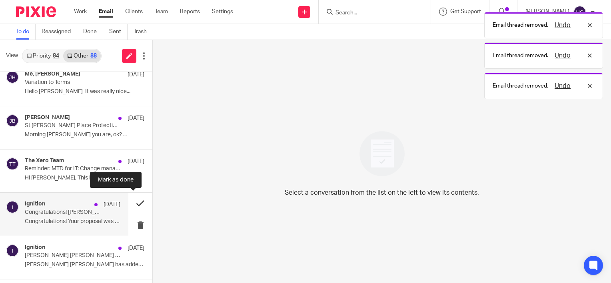
click at [130, 206] on button at bounding box center [140, 203] width 24 height 21
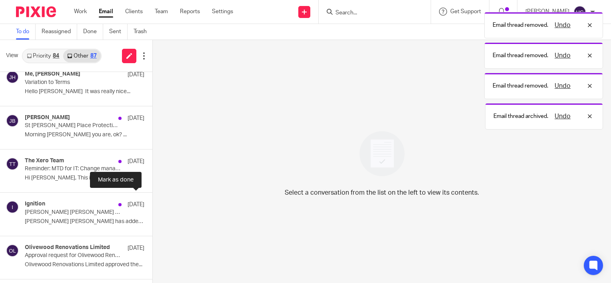
click at [152, 206] on button at bounding box center [155, 203] width 6 height 21
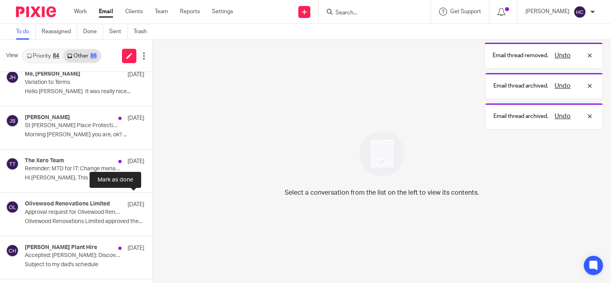
click at [152, 206] on button at bounding box center [155, 203] width 6 height 21
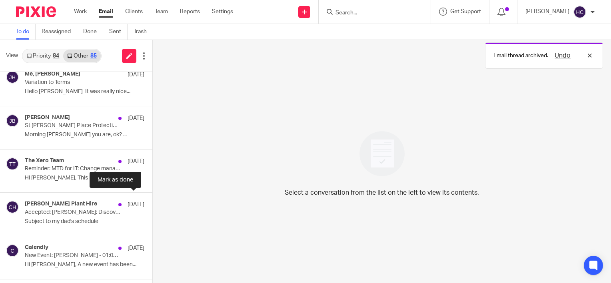
click at [152, 206] on button at bounding box center [155, 203] width 6 height 21
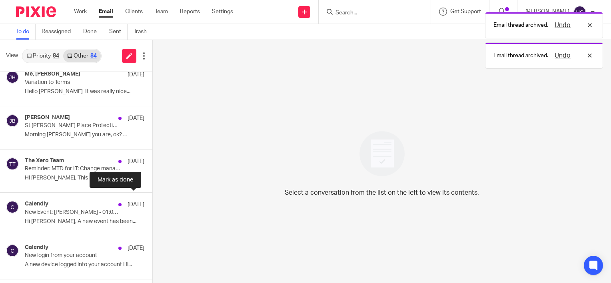
click at [152, 206] on button at bounding box center [155, 203] width 6 height 21
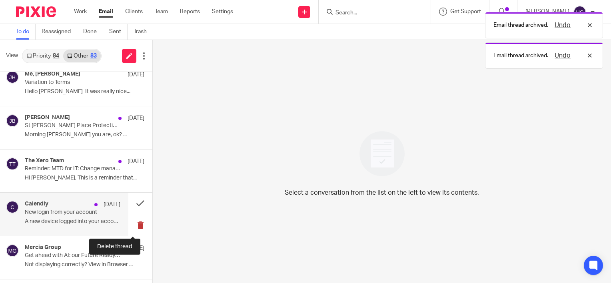
click at [132, 228] on button at bounding box center [140, 224] width 24 height 21
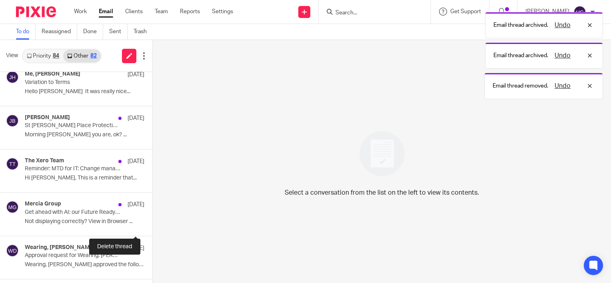
click at [152, 228] on button at bounding box center [155, 224] width 6 height 21
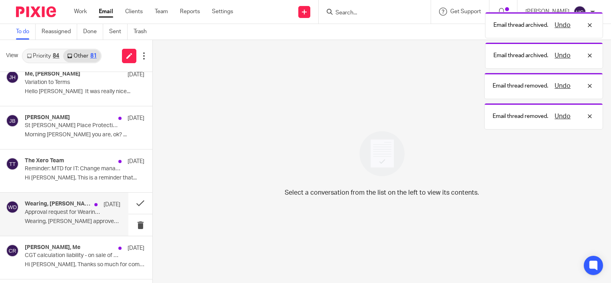
click at [91, 227] on div "Wearing, David 12 Aug Approval request for Wearing, David is complete Wearing, …" at bounding box center [73, 214] width 96 height 27
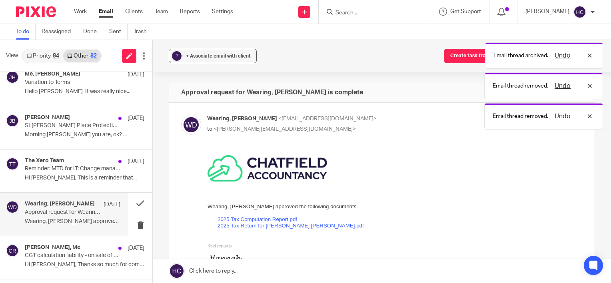
scroll to position [0, 0]
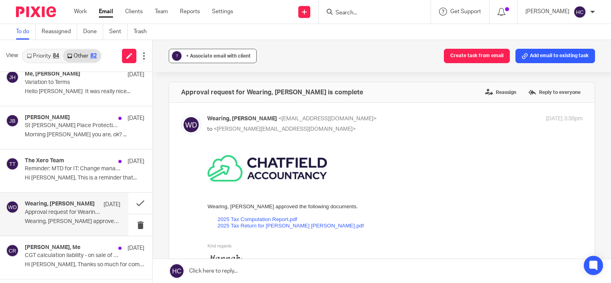
click at [230, 58] on span "+ Associate email with client" at bounding box center [218, 56] width 65 height 5
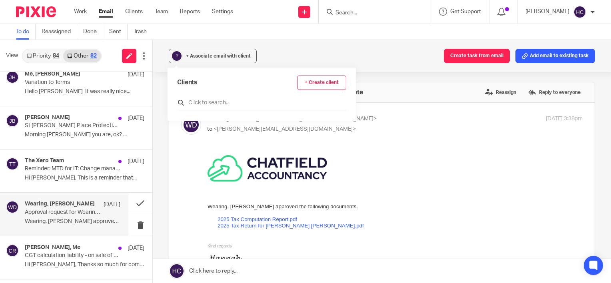
click at [224, 99] on input "text" at bounding box center [261, 103] width 169 height 8
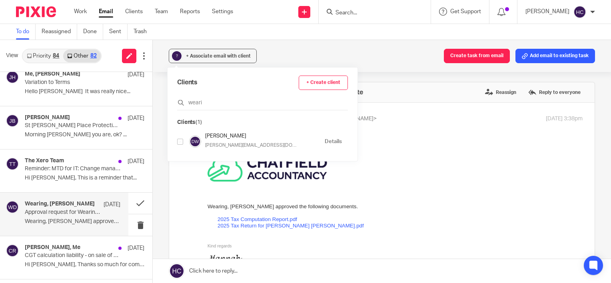
type input "weari"
click at [179, 140] on input "checkbox" at bounding box center [180, 142] width 6 height 6
checkbox input "true"
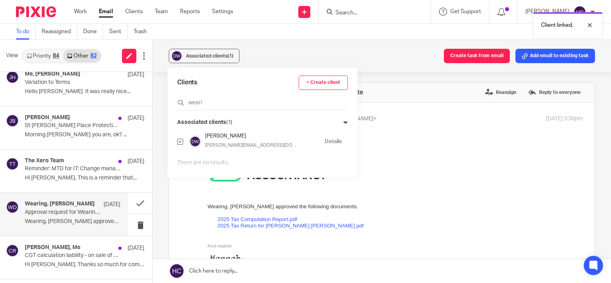
click at [388, 61] on div "Associated clients (1) Create task from email Add email to existing task" at bounding box center [382, 56] width 458 height 32
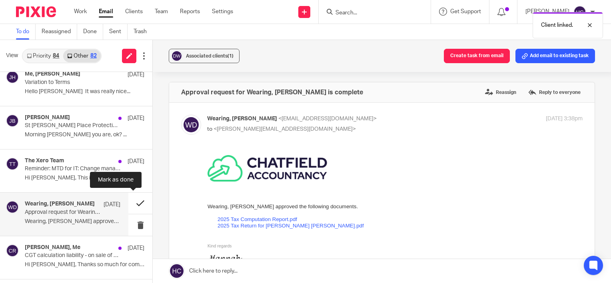
click at [137, 203] on button at bounding box center [140, 203] width 24 height 21
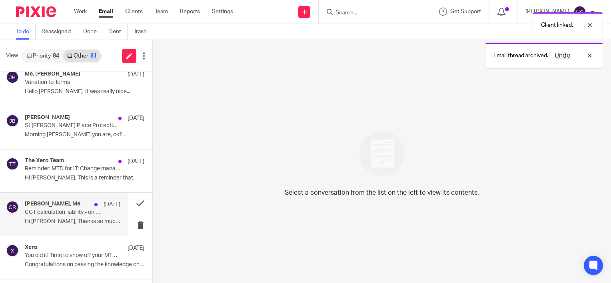
click at [82, 210] on p "CGT calculation liability - on sale of properties" at bounding box center [63, 212] width 76 height 7
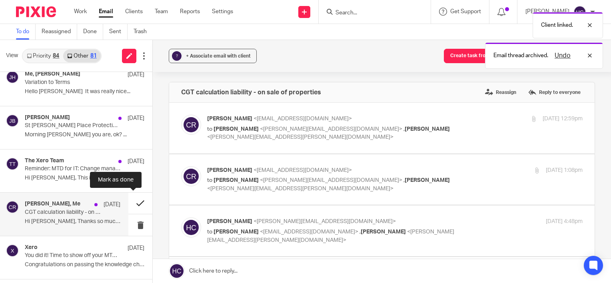
click at [133, 206] on button at bounding box center [140, 203] width 24 height 21
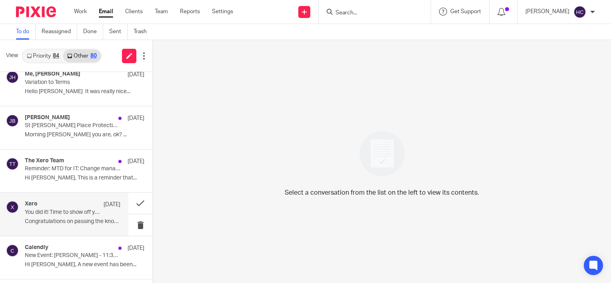
click at [72, 217] on div "Xero 11 Aug You did it! Time to show off your MTD for IT-ready badge 🎉 Congratu…" at bounding box center [73, 214] width 96 height 27
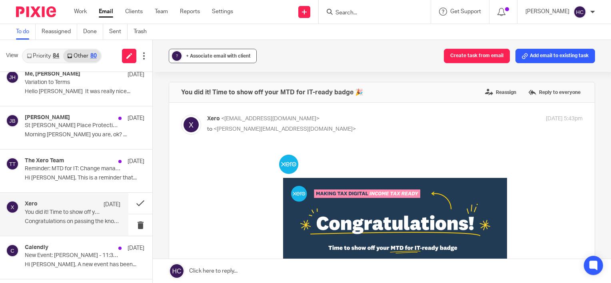
click at [213, 56] on span "+ Associate email with client" at bounding box center [218, 56] width 65 height 5
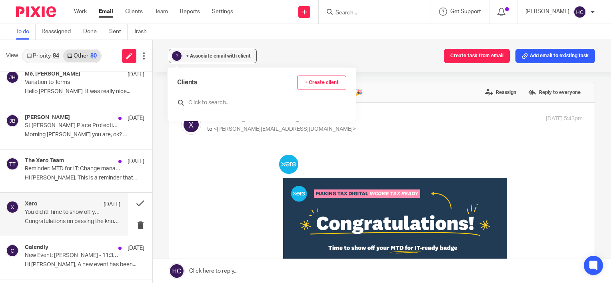
click at [209, 103] on input "text" at bounding box center [261, 103] width 169 height 8
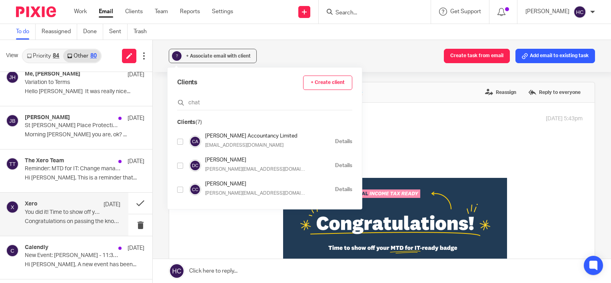
type input "chat"
click at [180, 143] on input "checkbox" at bounding box center [180, 142] width 6 height 6
checkbox input "true"
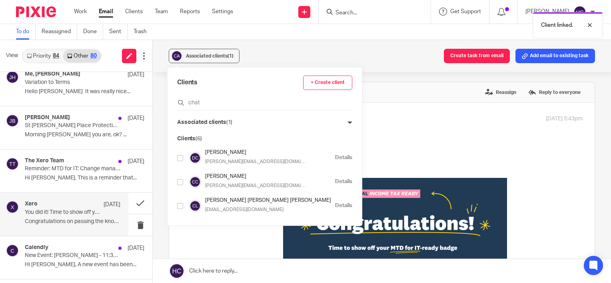
click at [292, 51] on div "Associated clients (1) Create task from email Add email to existing task" at bounding box center [382, 56] width 458 height 32
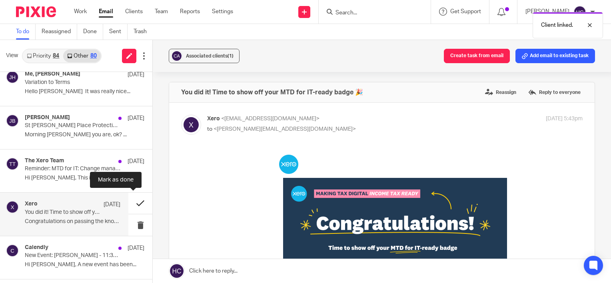
click at [129, 205] on button at bounding box center [140, 203] width 24 height 21
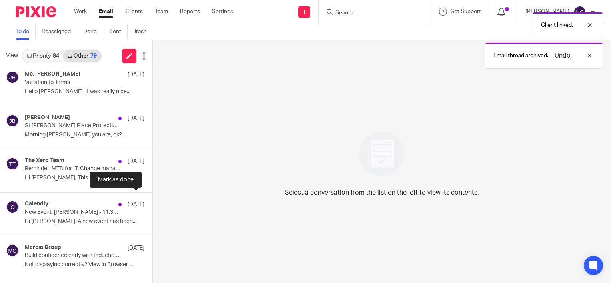
click at [152, 205] on button at bounding box center [155, 203] width 6 height 21
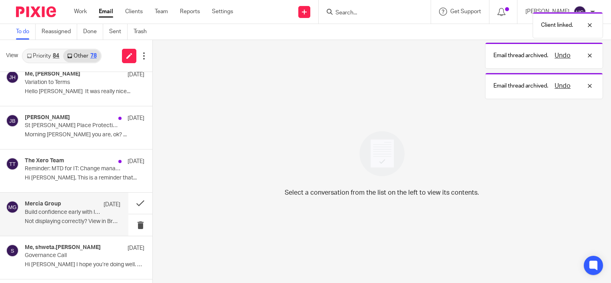
click at [74, 210] on p "Build confidence early with Induction Week training" at bounding box center [63, 212] width 76 height 7
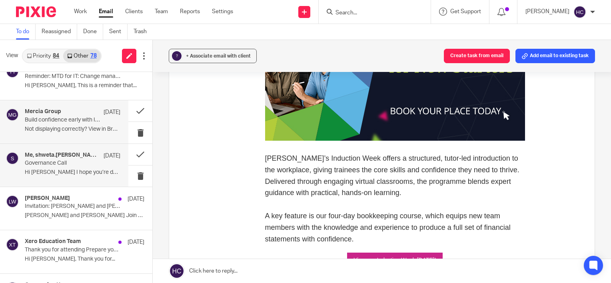
scroll to position [362, 0]
click at [70, 169] on p "Hi Hannah I hope you’re doing well. This..." at bounding box center [73, 172] width 96 height 7
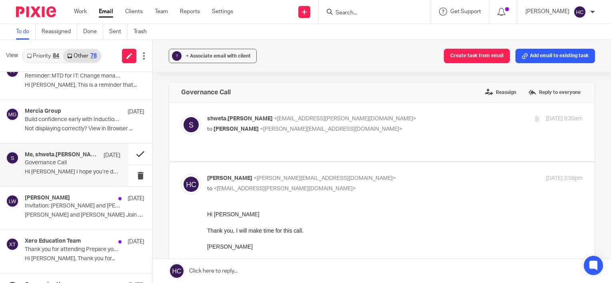
scroll to position [0, 0]
click at [134, 154] on button at bounding box center [140, 154] width 24 height 21
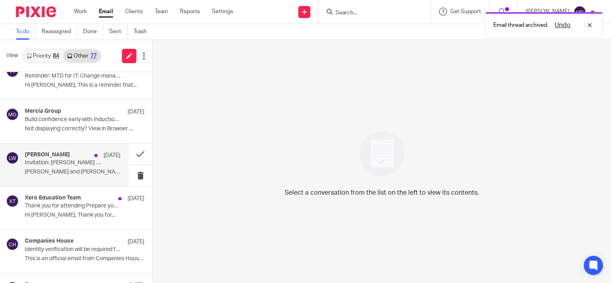
click at [82, 164] on p "Invitation: Hannah Chatfield and Laura Wakefield @ Tue 9 Sept 2025 1pm - 1:30pm…" at bounding box center [63, 163] width 76 height 7
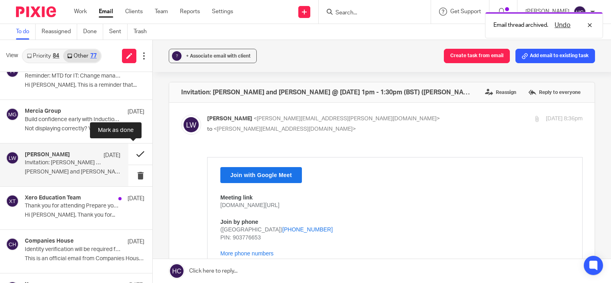
click at [130, 150] on button at bounding box center [140, 154] width 24 height 21
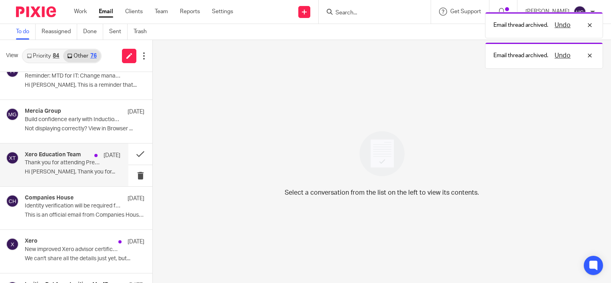
click at [64, 166] on div "Xero Education Team 8 Aug Thank you for attending Prepare your practice for MTD…" at bounding box center [73, 165] width 96 height 27
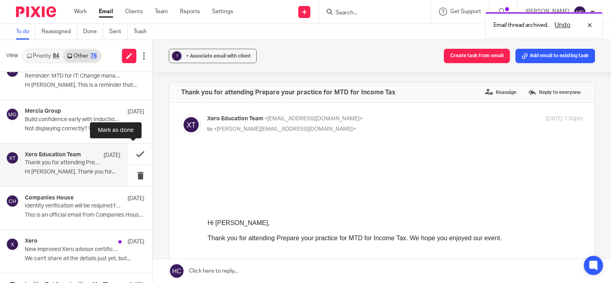
click at [128, 147] on button at bounding box center [140, 154] width 24 height 21
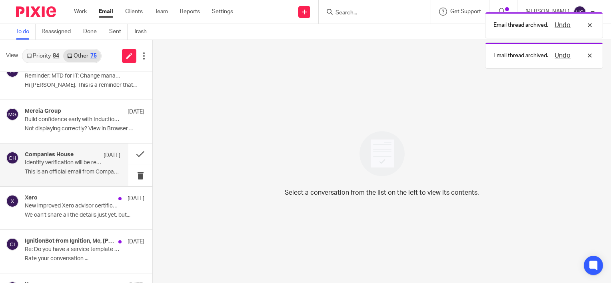
click at [79, 157] on div "Companies House 7 Aug" at bounding box center [73, 156] width 96 height 8
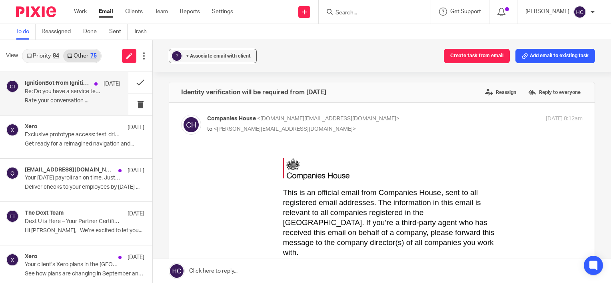
scroll to position [570, 0]
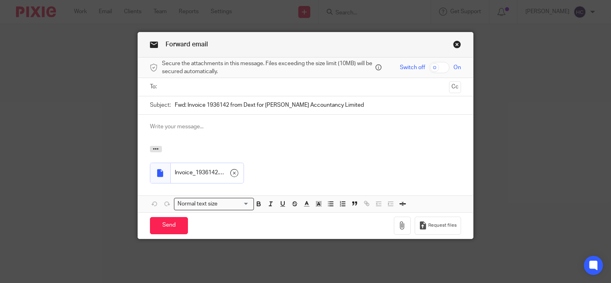
click at [165, 90] on input "text" at bounding box center [305, 86] width 281 height 9
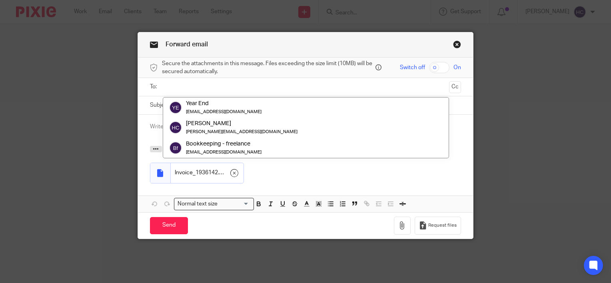
paste input "[EMAIL_ADDRESS][DOMAIN_NAME]"
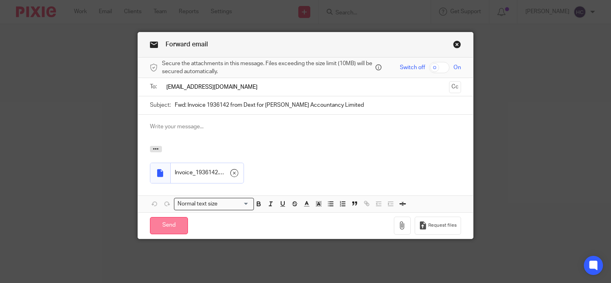
type input "[EMAIL_ADDRESS][DOMAIN_NAME]"
click at [178, 226] on input "Send" at bounding box center [169, 225] width 38 height 17
